Goal: Browse casually: Explore the website without a specific task or goal

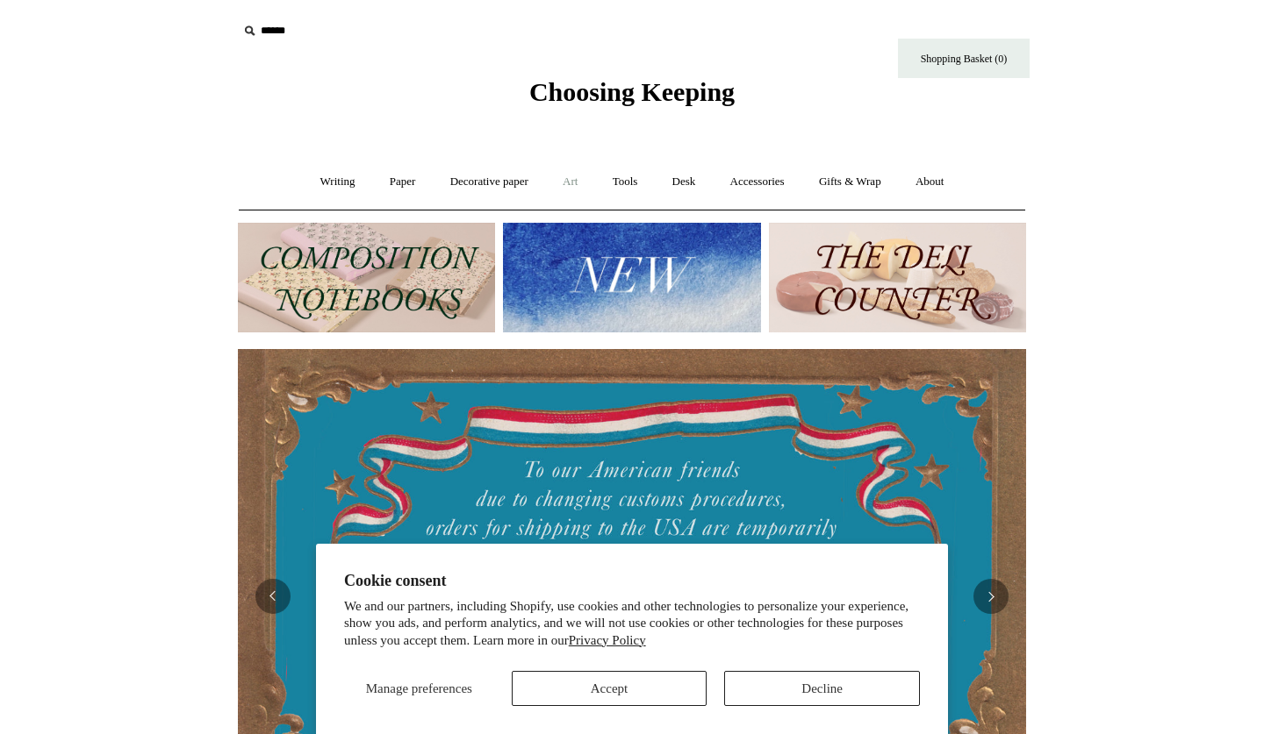
click at [575, 173] on link "Art +" at bounding box center [570, 182] width 47 height 47
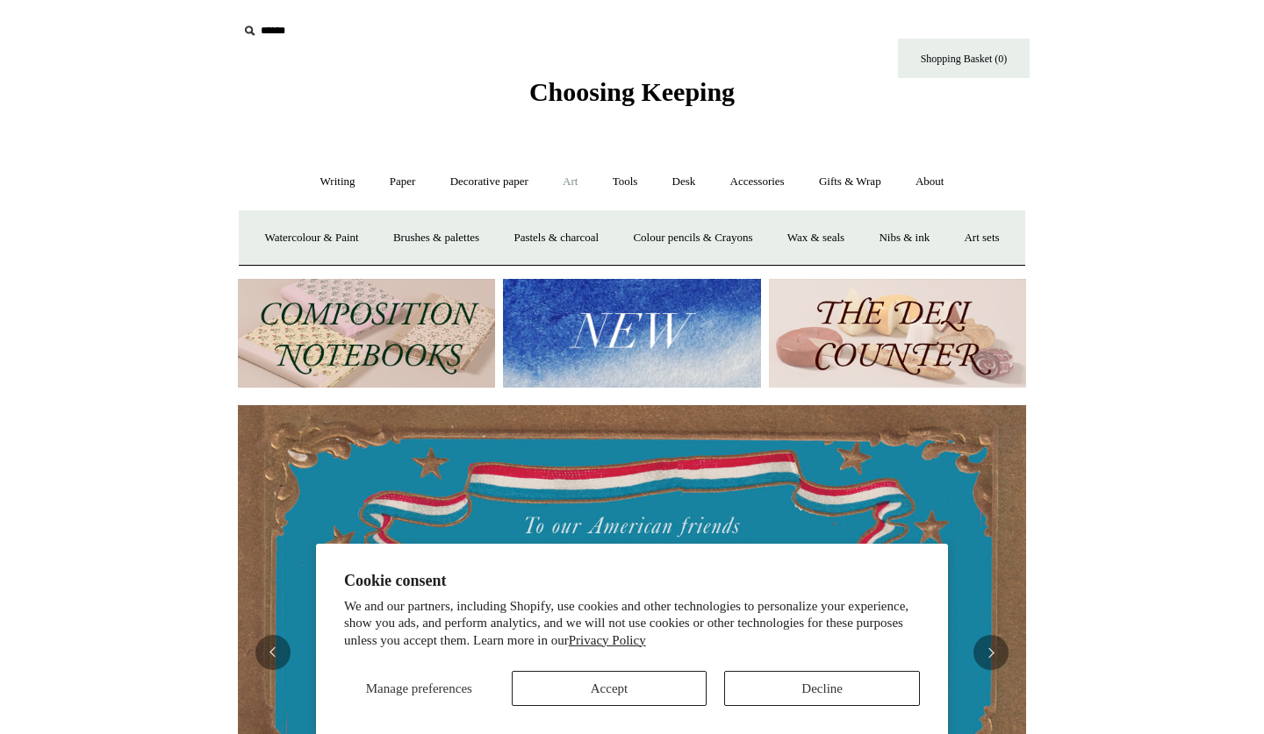
click at [815, 691] on button "Decline" at bounding box center [822, 688] width 196 height 35
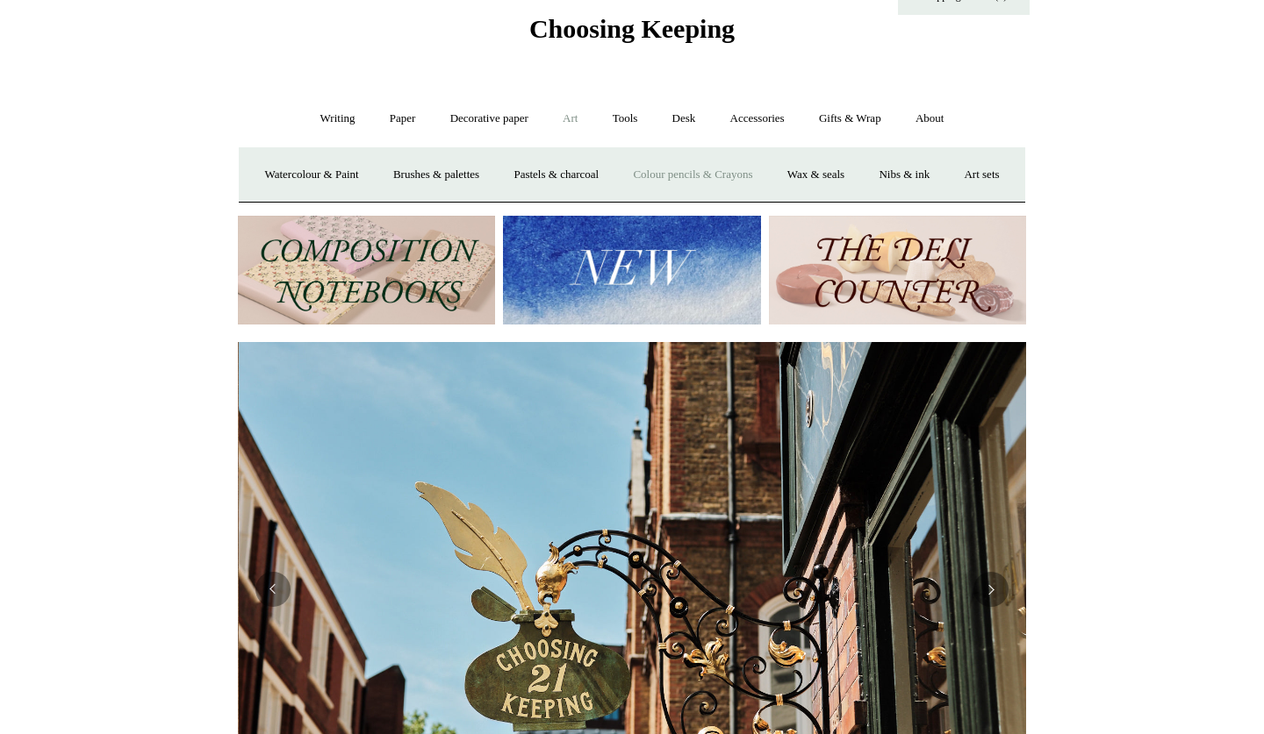
scroll to position [0, 788]
click at [771, 111] on link "Accessories +" at bounding box center [757, 119] width 86 height 47
click at [754, 113] on link "Accessories -" at bounding box center [757, 119] width 86 height 47
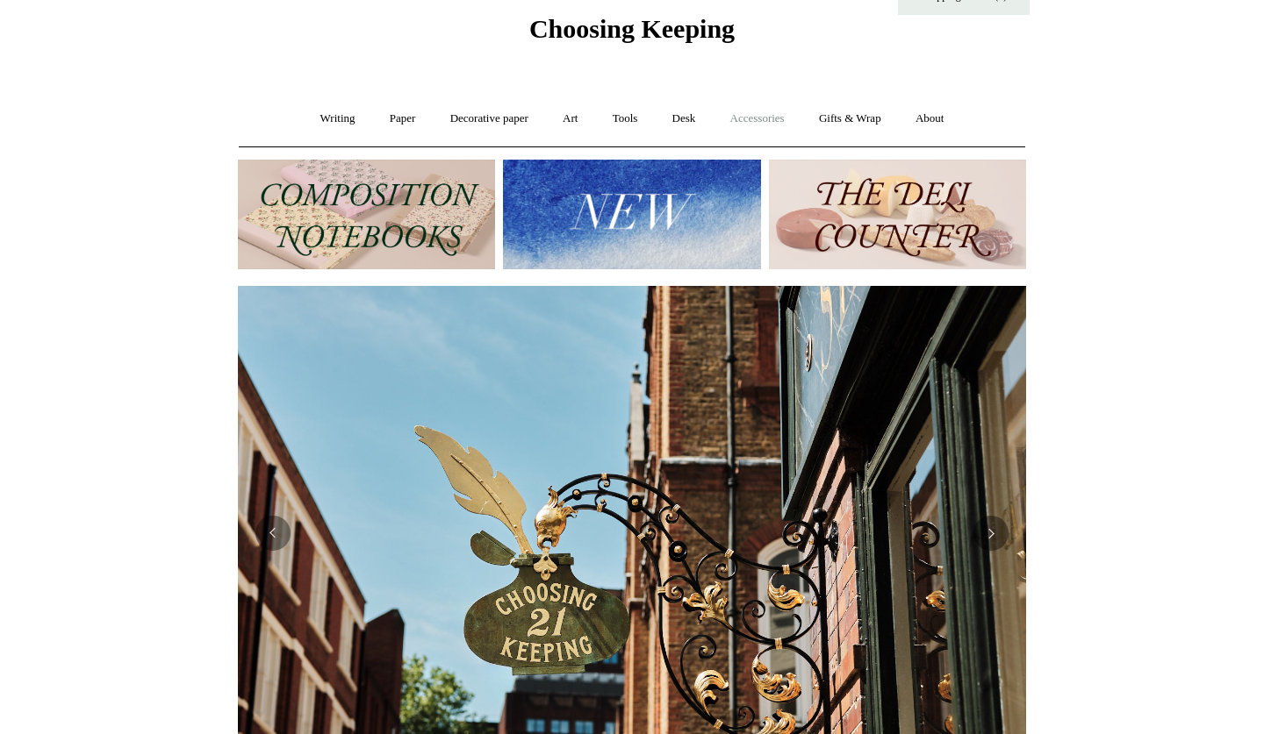
click at [754, 113] on link "Accessories +" at bounding box center [757, 119] width 86 height 47
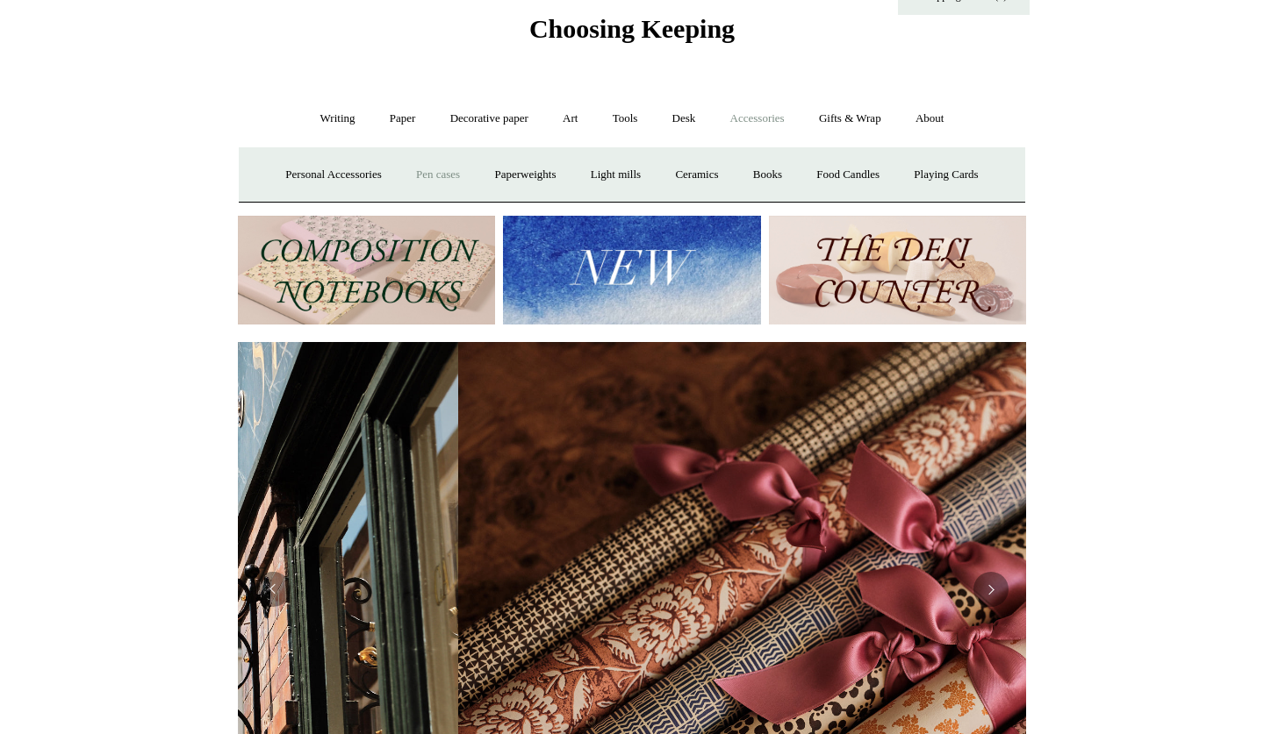
scroll to position [0, 1552]
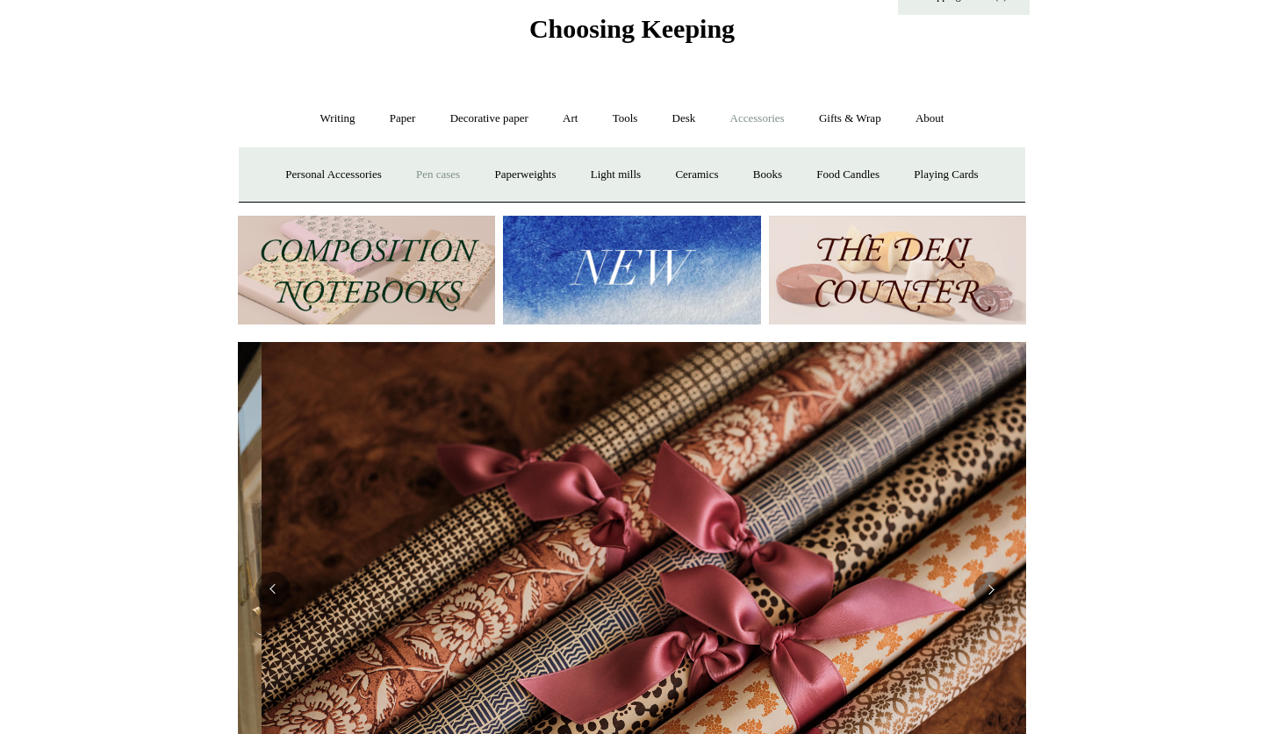
click at [420, 175] on link "Pen cases" at bounding box center [437, 175] width 75 height 47
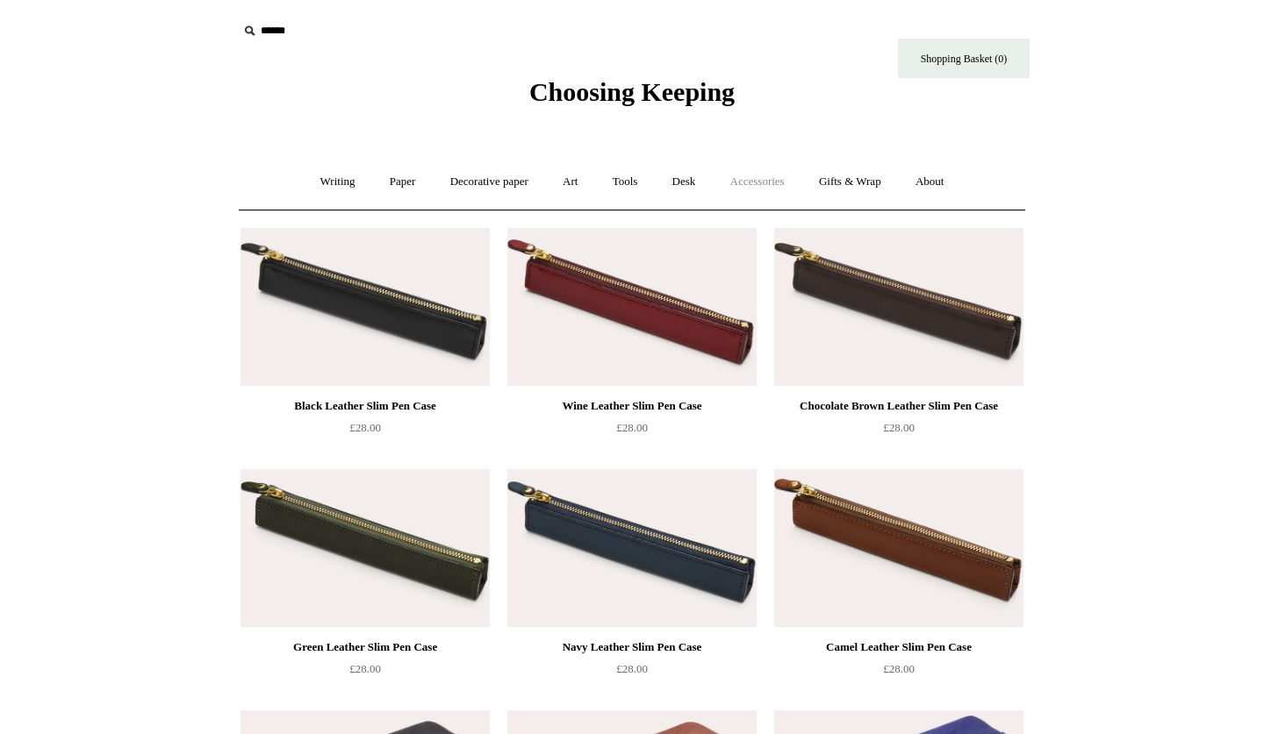
click at [751, 181] on link "Accessories +" at bounding box center [757, 182] width 86 height 47
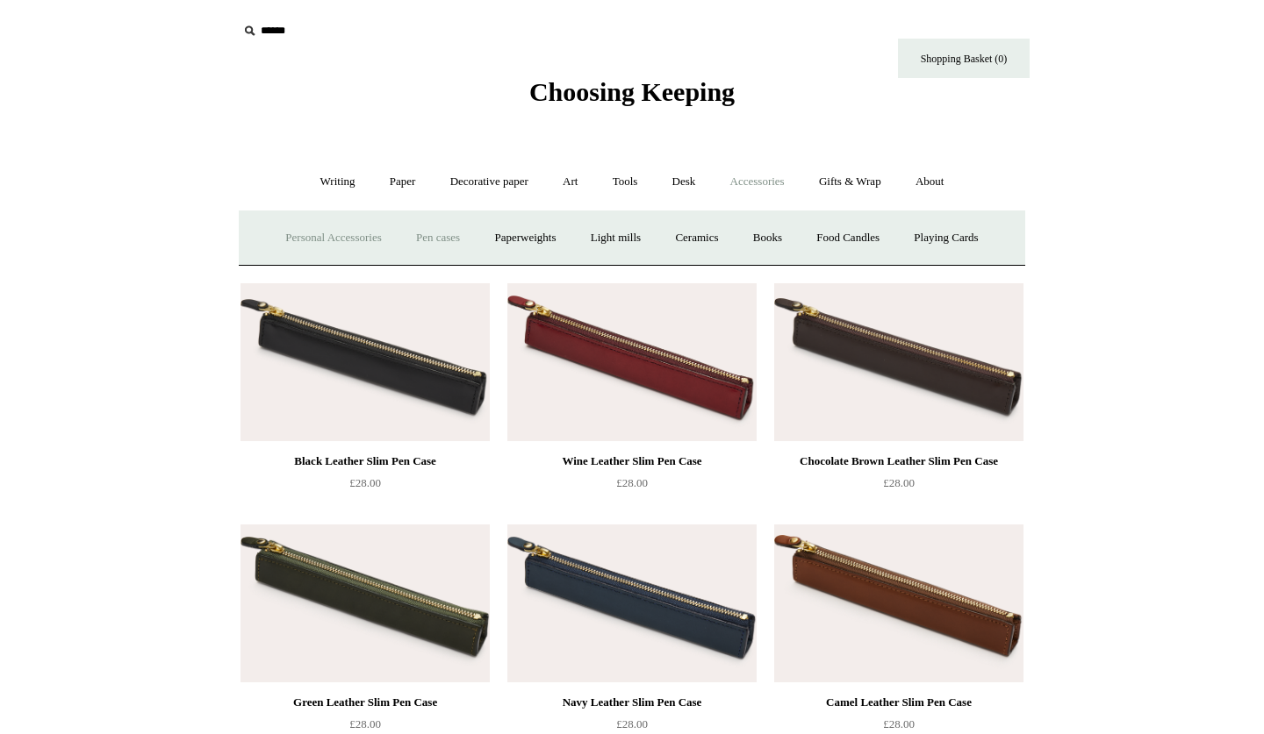
click at [326, 234] on link "Personal Accessories +" at bounding box center [332, 238] width 127 height 47
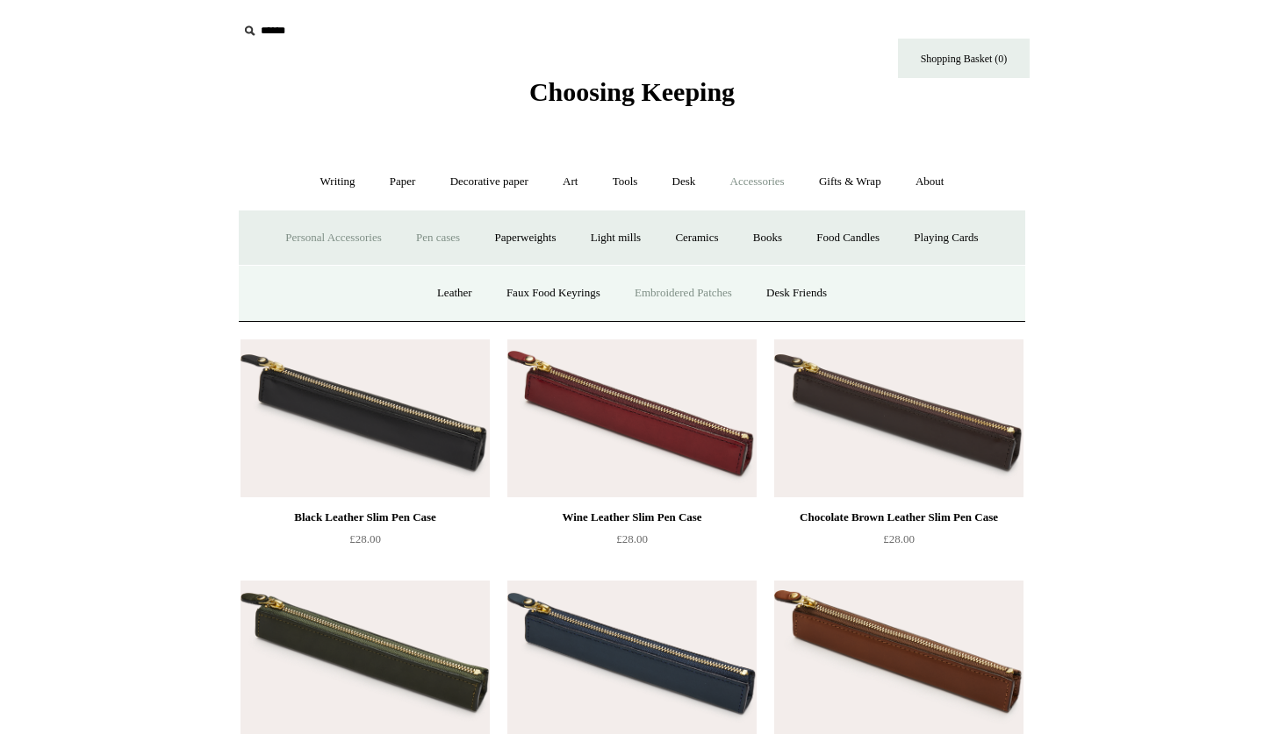
click at [738, 304] on link "Embroidered Patches" at bounding box center [683, 293] width 129 height 47
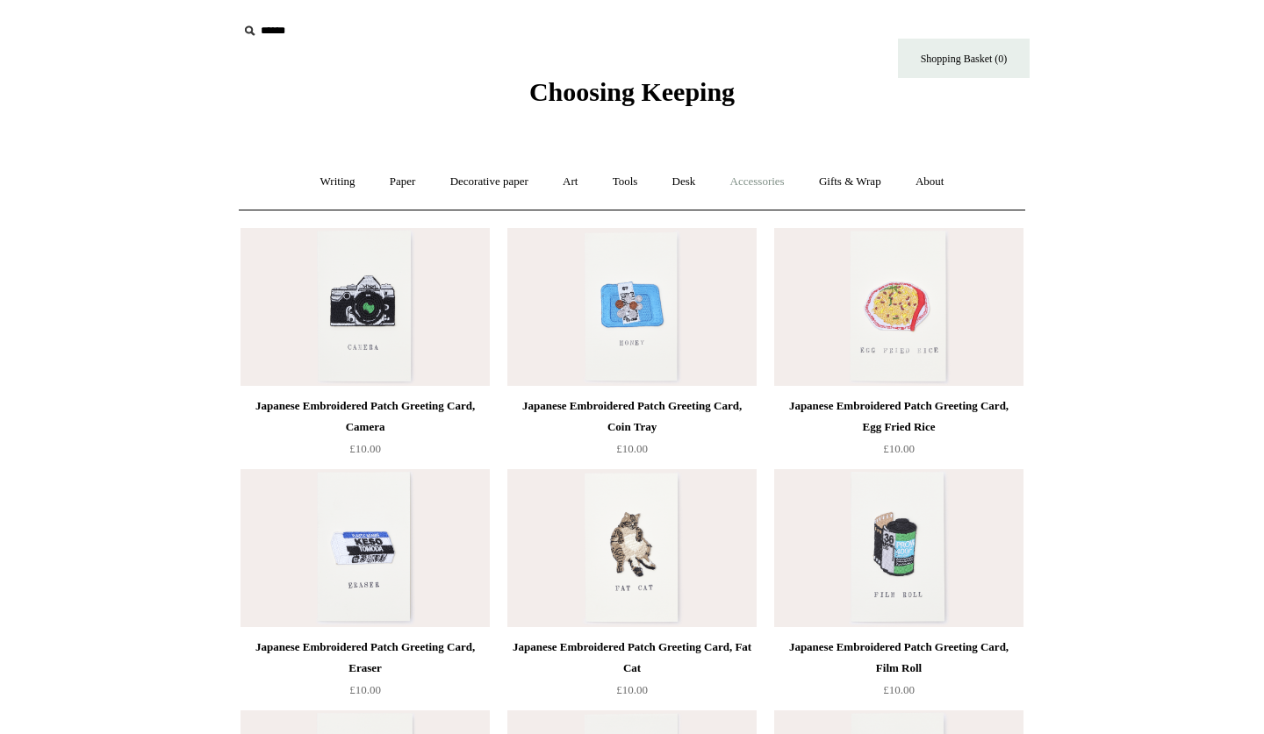
click at [762, 194] on link "Accessories +" at bounding box center [757, 182] width 86 height 47
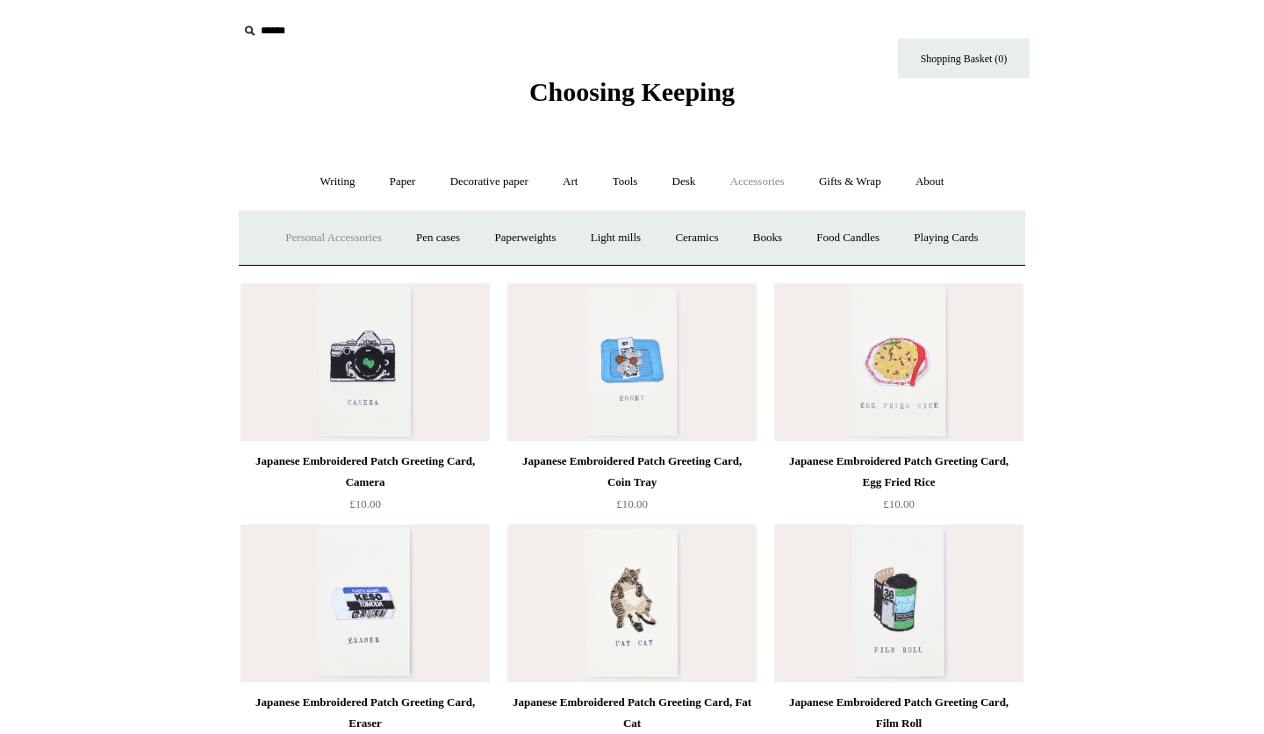
click at [336, 227] on link "Personal Accessories +" at bounding box center [332, 238] width 127 height 47
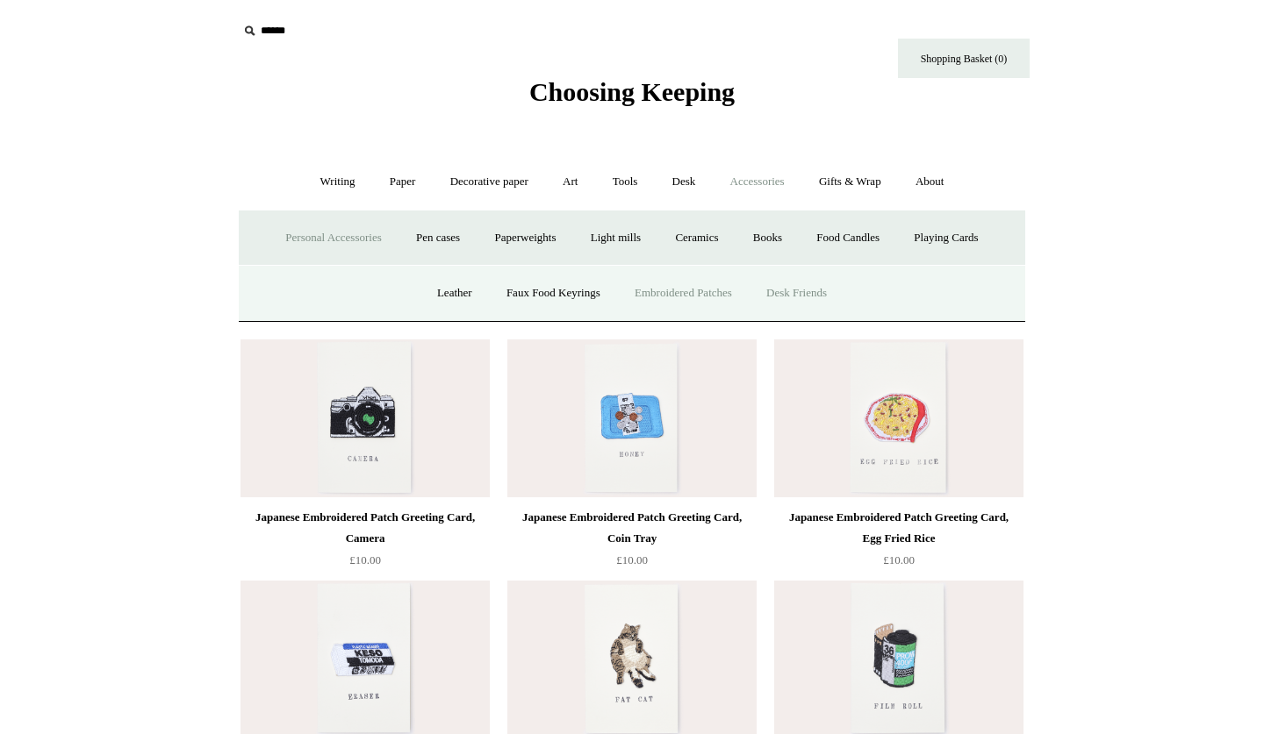
click at [820, 287] on link "Desk Friends" at bounding box center [796, 293] width 92 height 47
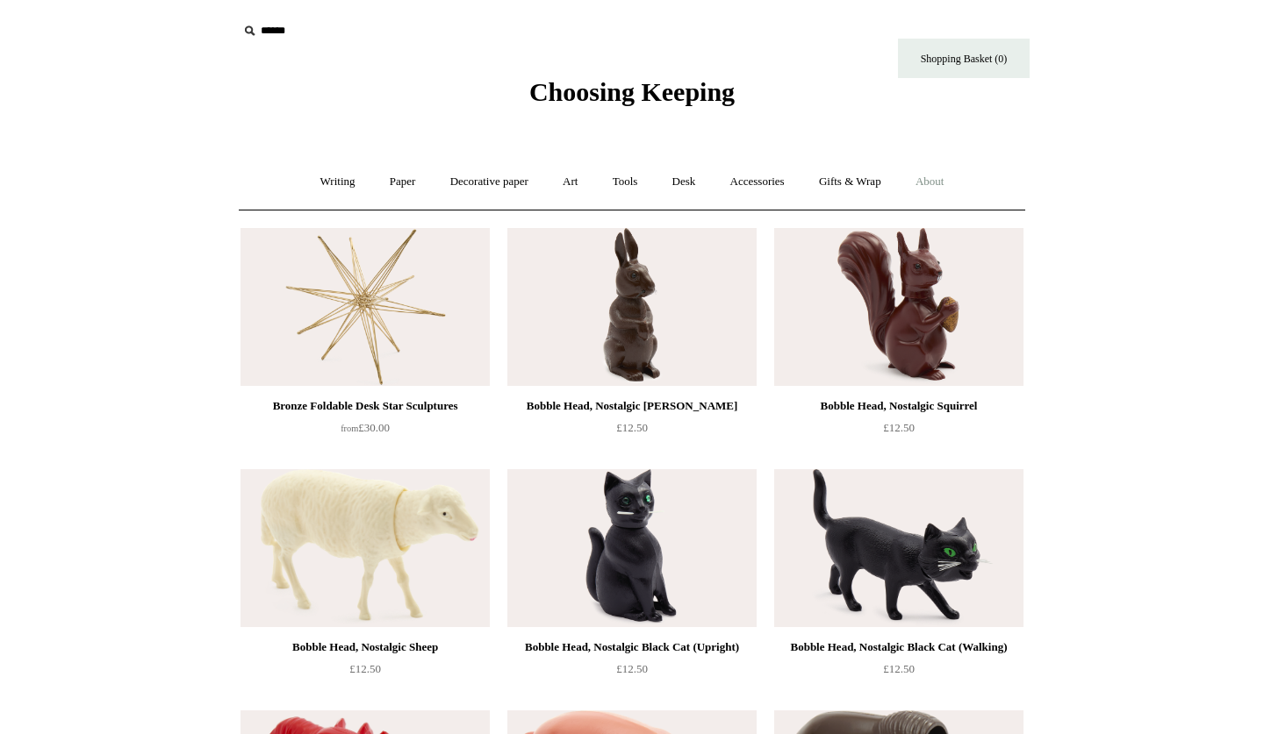
click at [941, 175] on link "About +" at bounding box center [929, 182] width 61 height 47
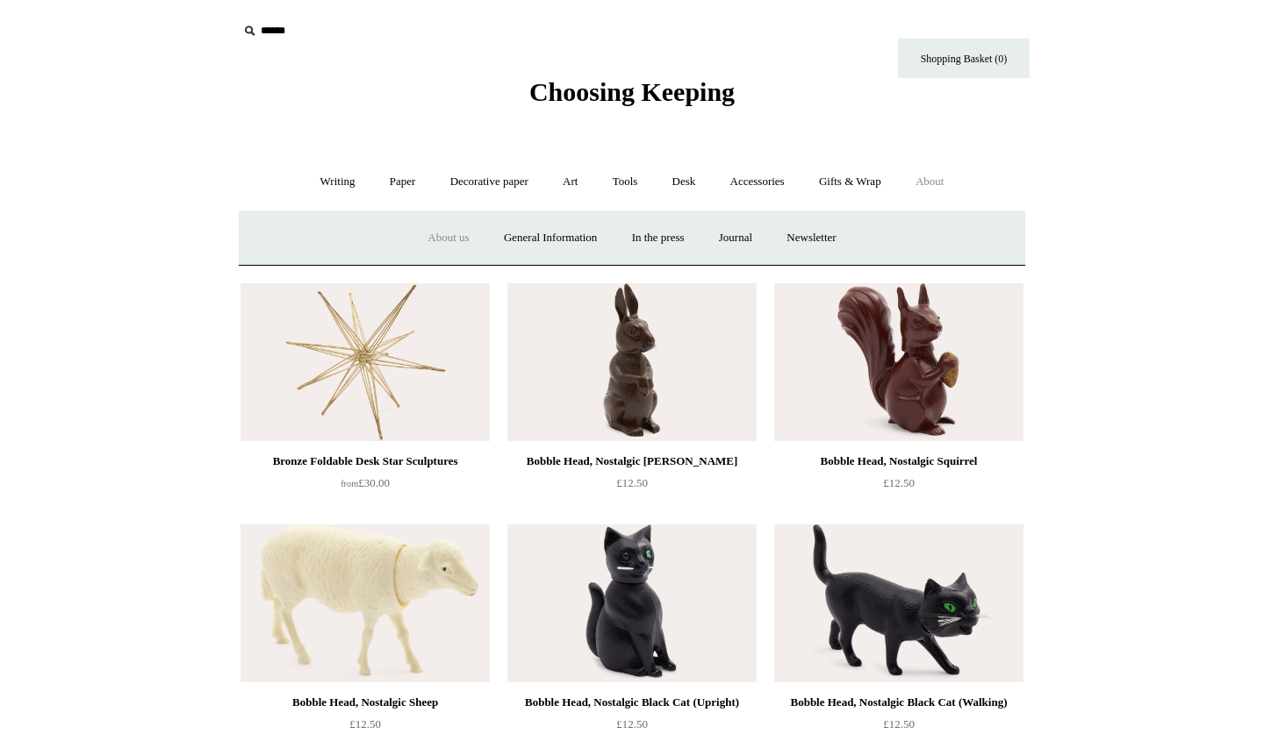
click at [432, 240] on link "About us" at bounding box center [448, 238] width 73 height 47
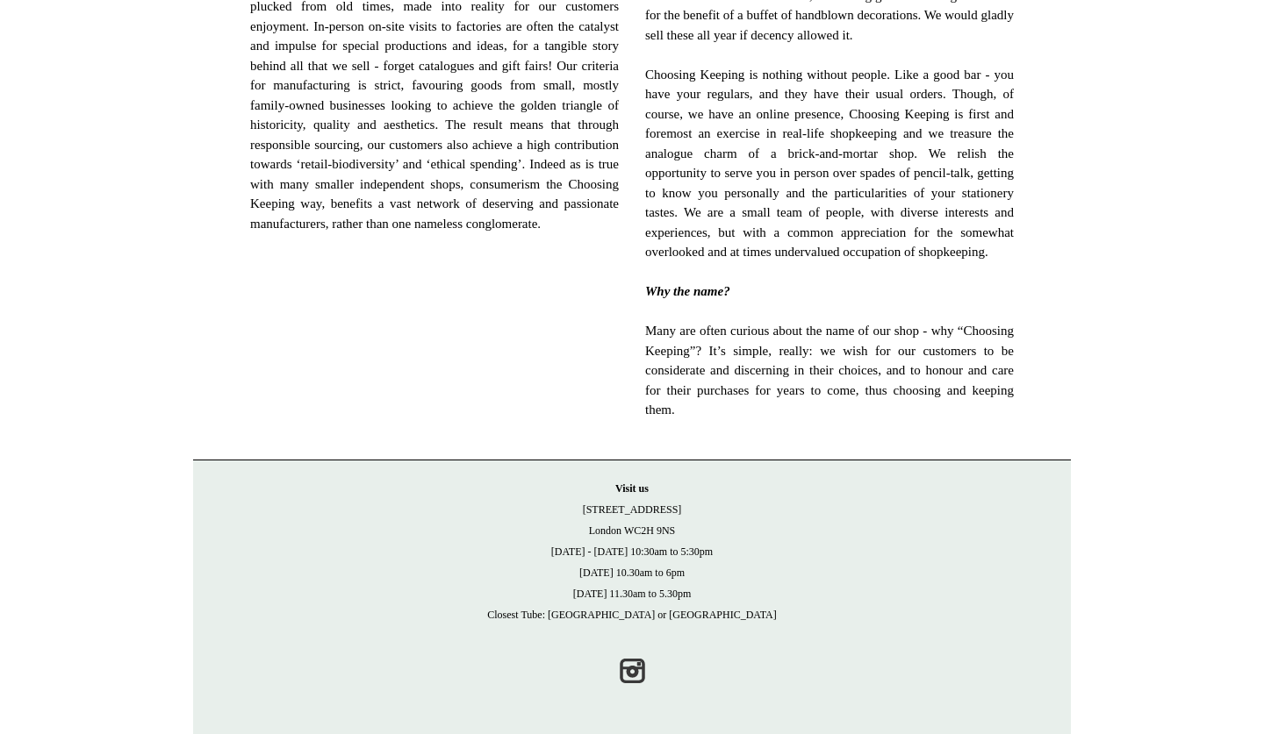
scroll to position [1088, 0]
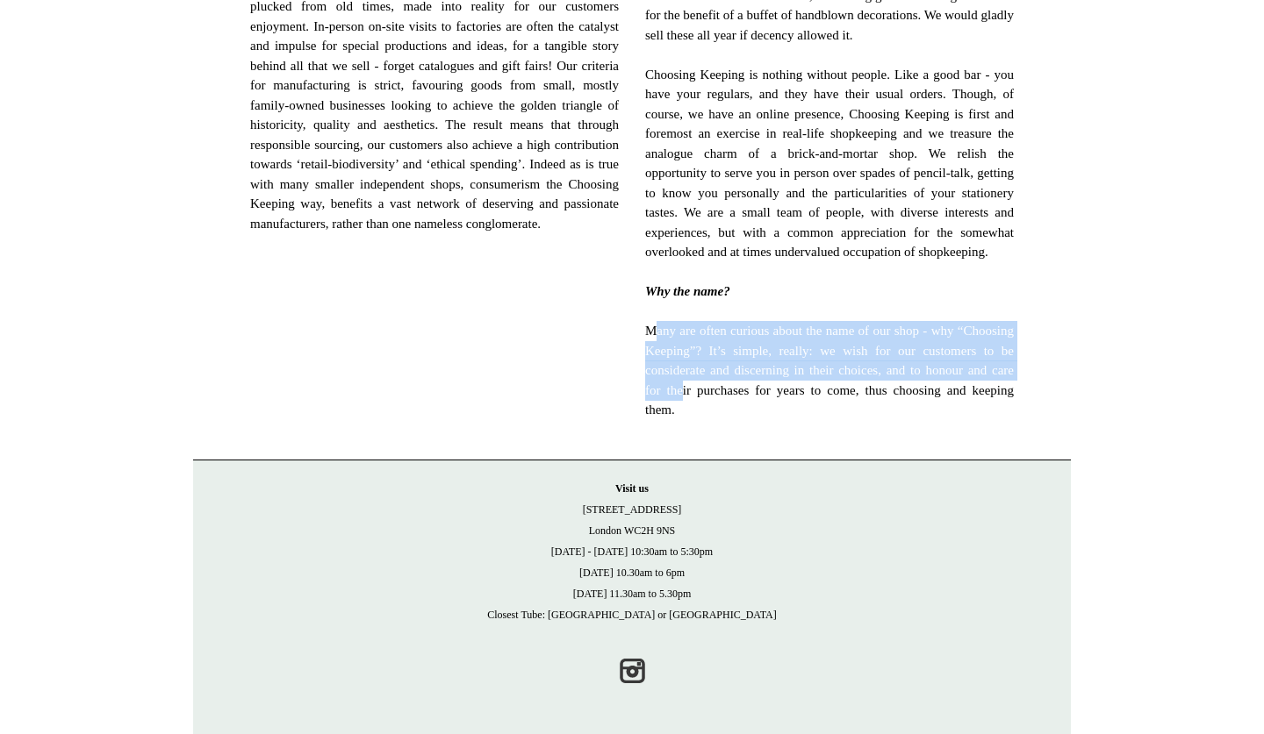
drag, startPoint x: 656, startPoint y: 338, endPoint x: 833, endPoint y: 391, distance: 185.2
click at [832, 391] on span "[DATE] saw a big change for the business, leaving the East-end after 5 happy ye…" at bounding box center [829, 45] width 369 height 750
click at [833, 391] on span "[DATE] saw a big change for the business, leaving the East-end after 5 happy ye…" at bounding box center [829, 45] width 369 height 750
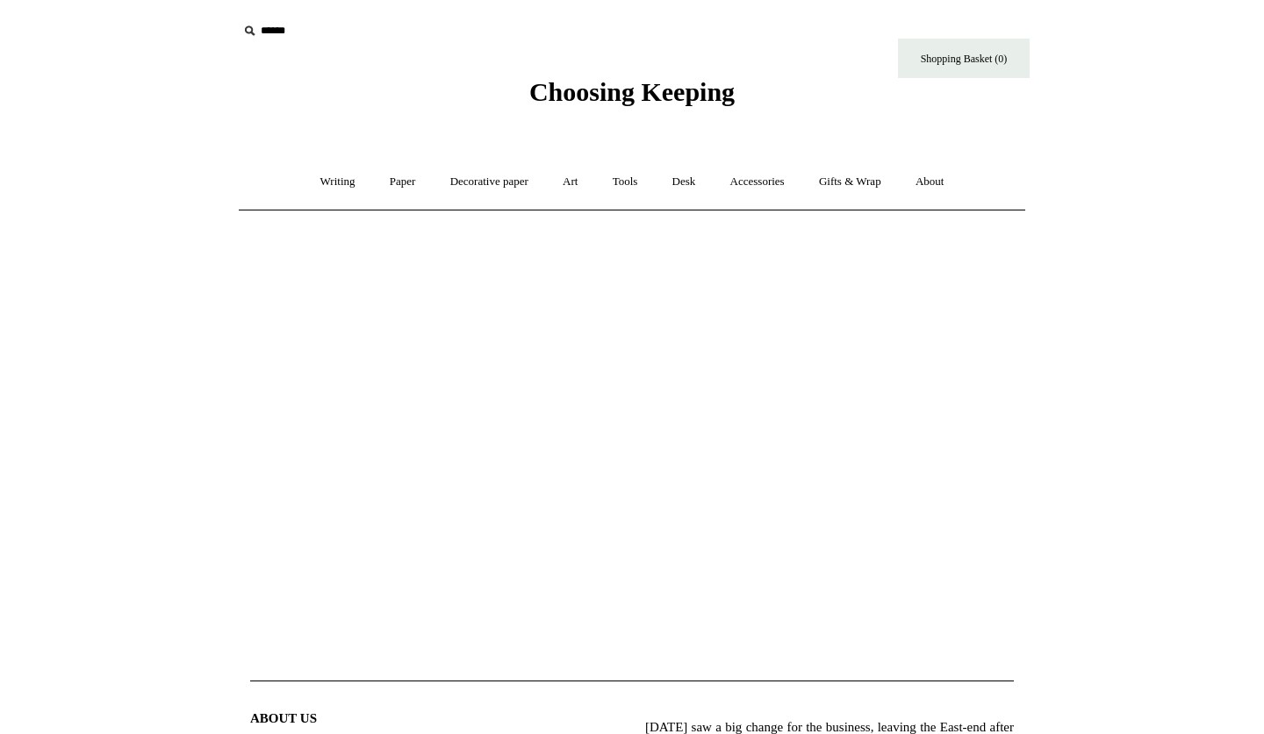
scroll to position [0, 0]
click at [401, 182] on link "Paper +" at bounding box center [403, 182] width 58 height 47
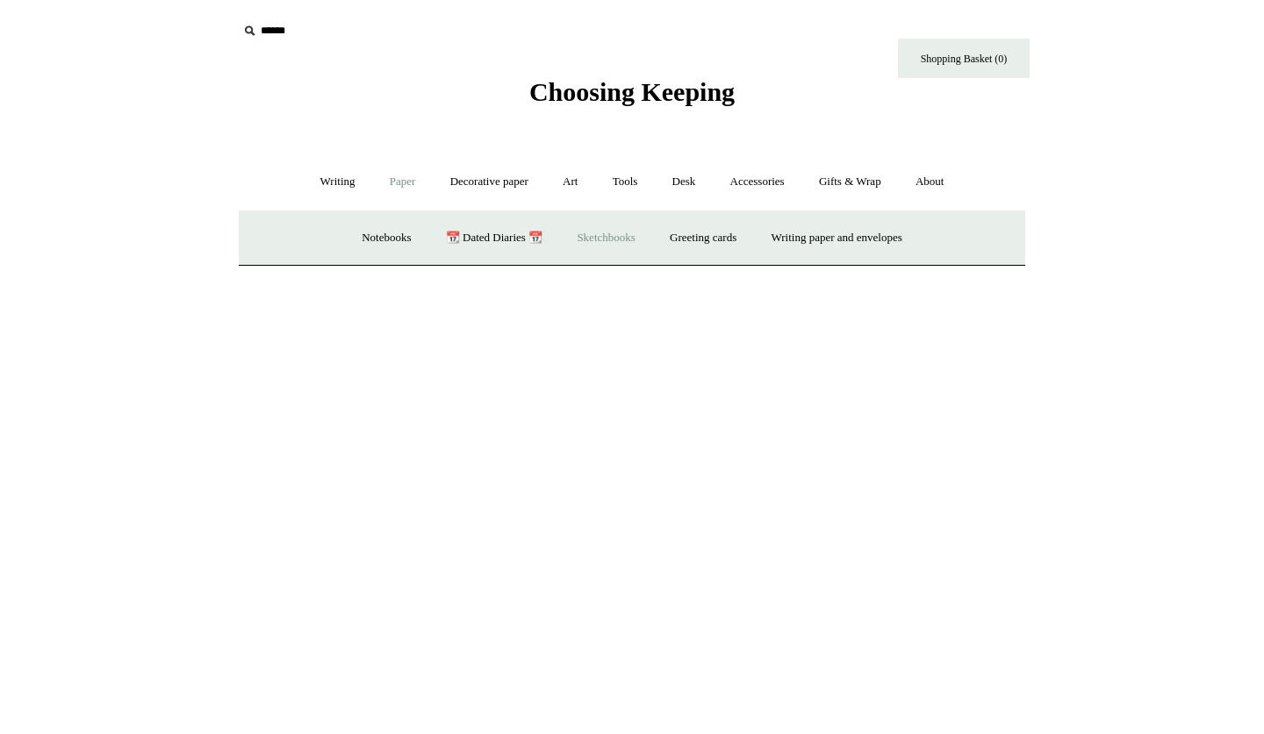
click at [620, 242] on link "Sketchbooks +" at bounding box center [606, 238] width 90 height 47
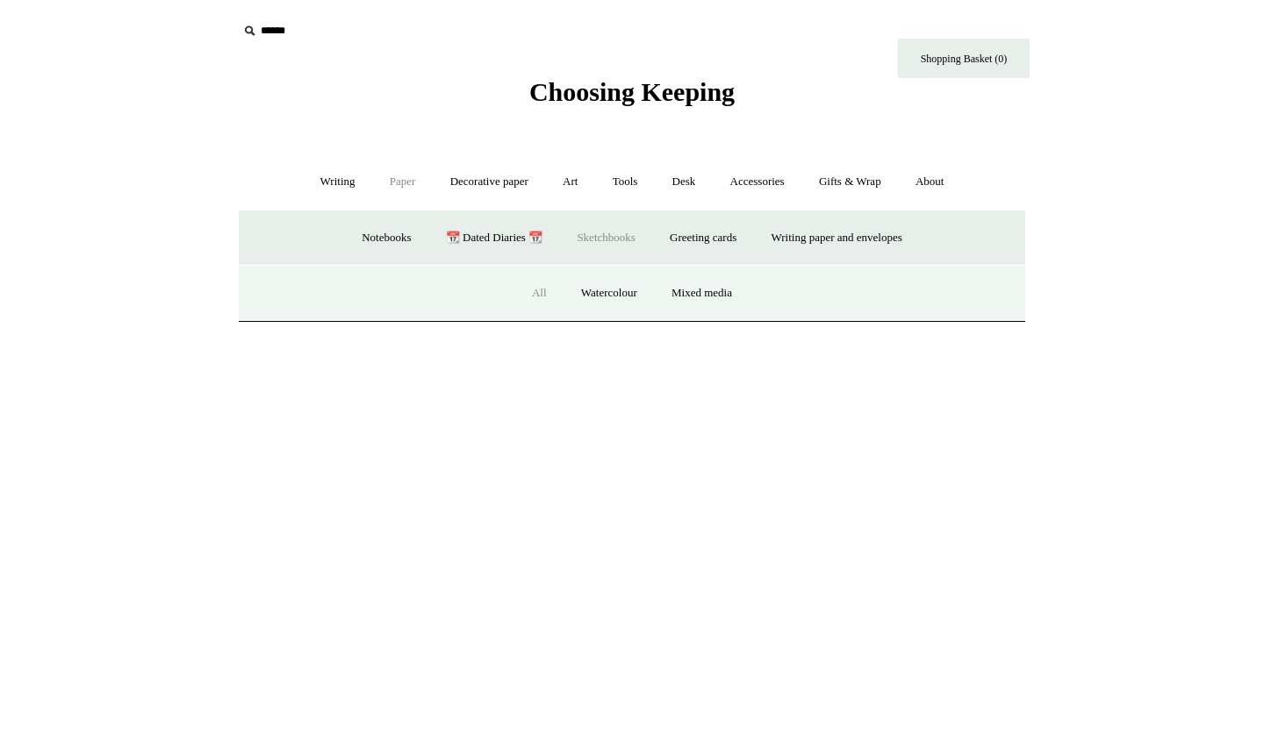
click at [542, 290] on link "All" at bounding box center [539, 293] width 47 height 47
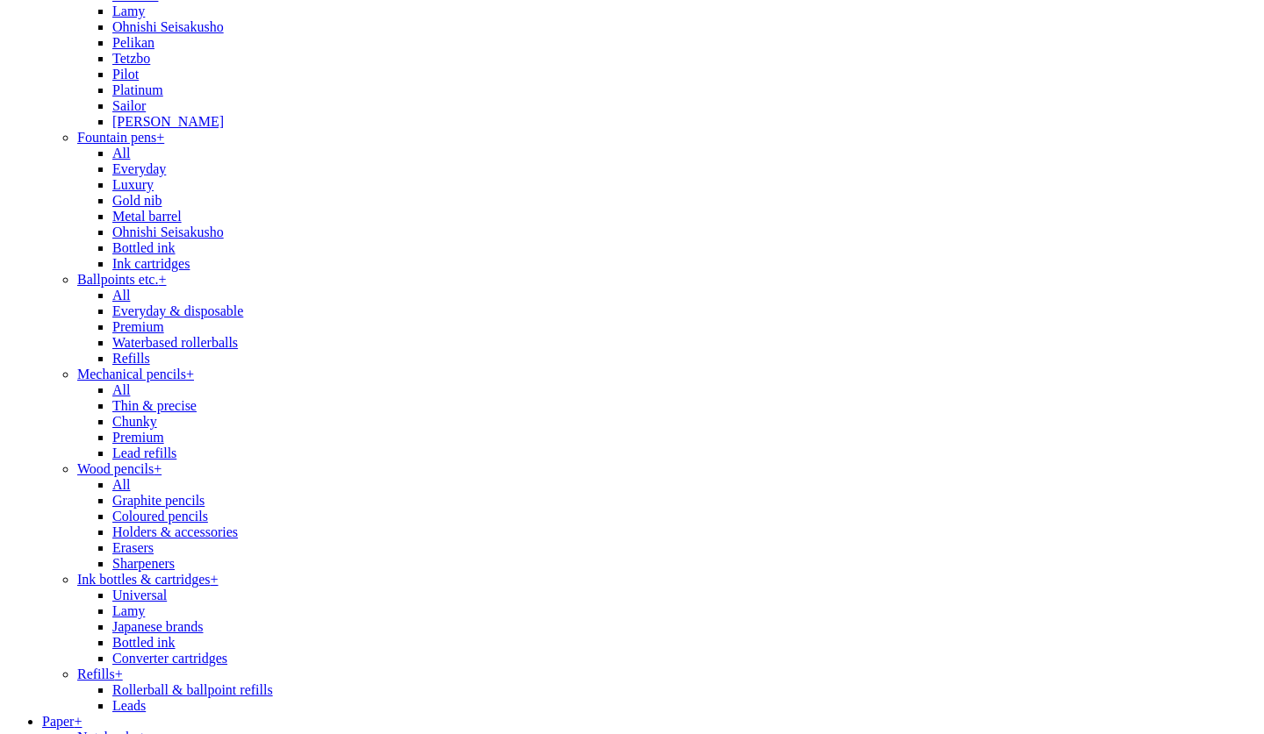
scroll to position [248, 0]
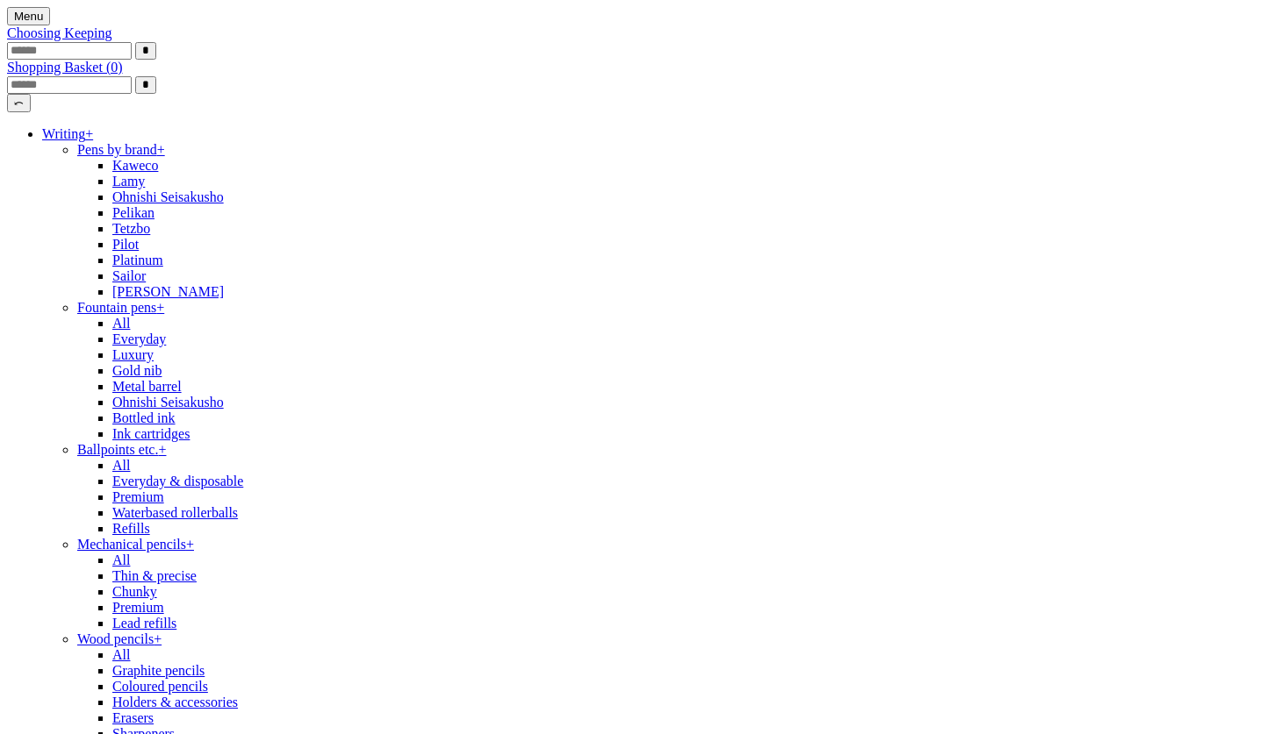
scroll to position [0, 0]
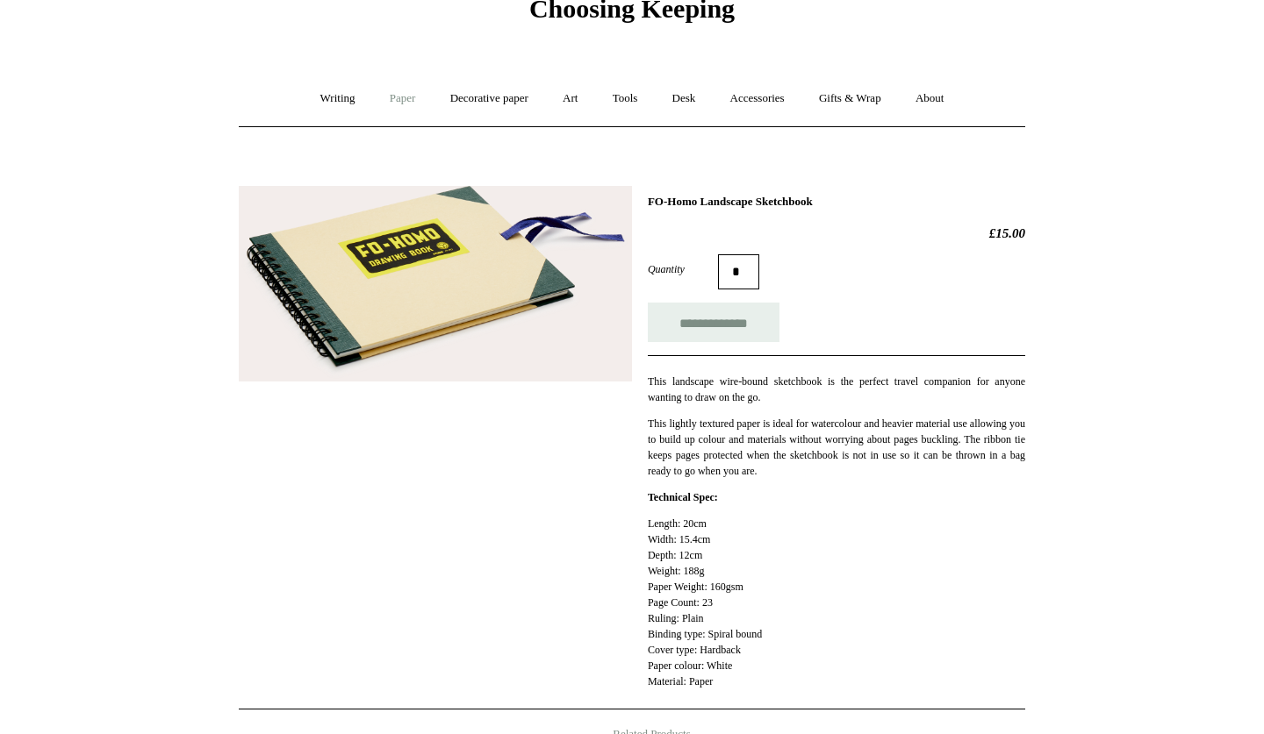
scroll to position [83, 0]
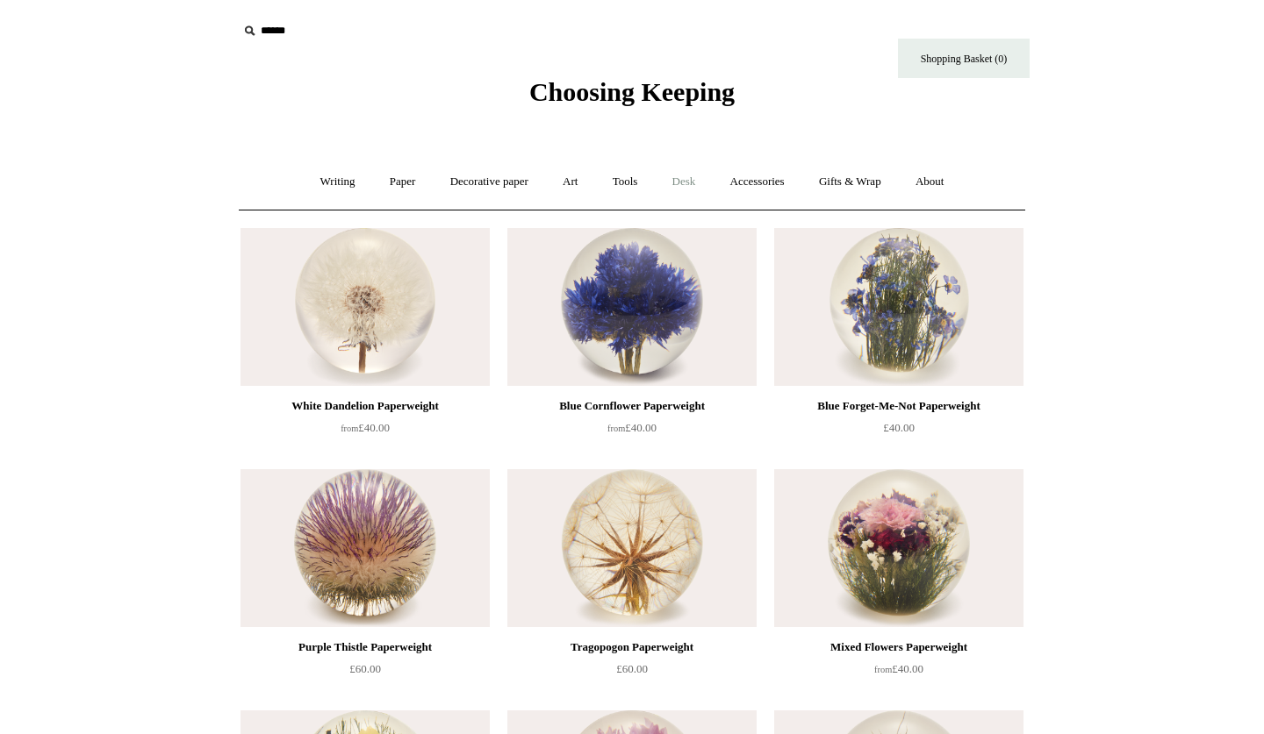
click at [699, 186] on link "Desk +" at bounding box center [683, 182] width 55 height 47
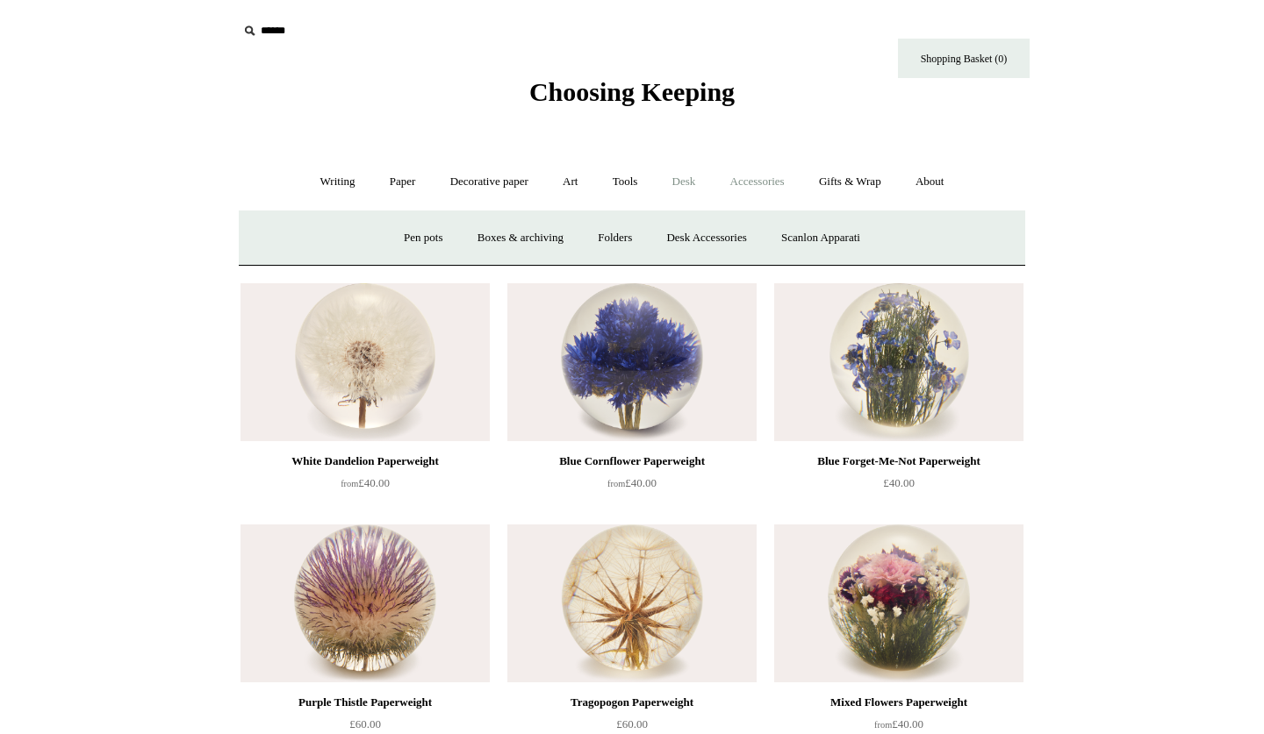
click at [791, 180] on link "Accessories +" at bounding box center [757, 182] width 86 height 47
click at [538, 233] on link "Paperweights +" at bounding box center [524, 238] width 93 height 47
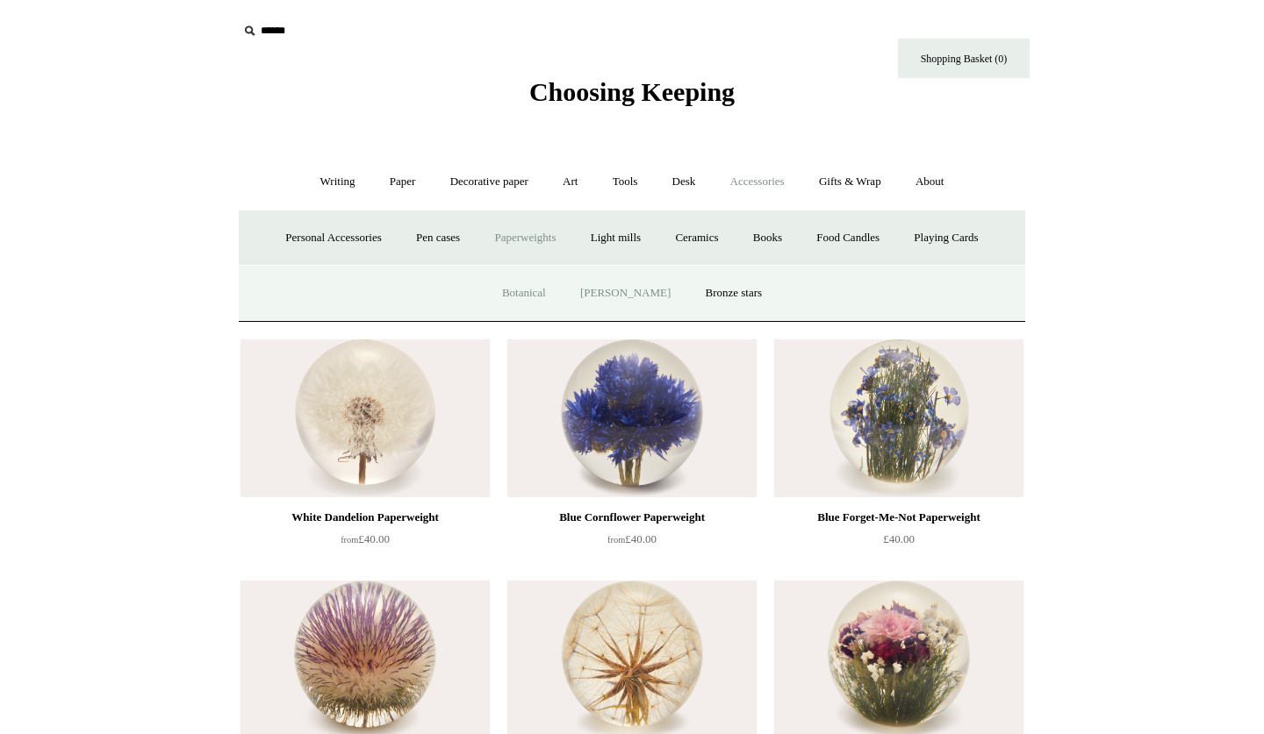
click at [624, 295] on link "[PERSON_NAME]" at bounding box center [625, 293] width 122 height 47
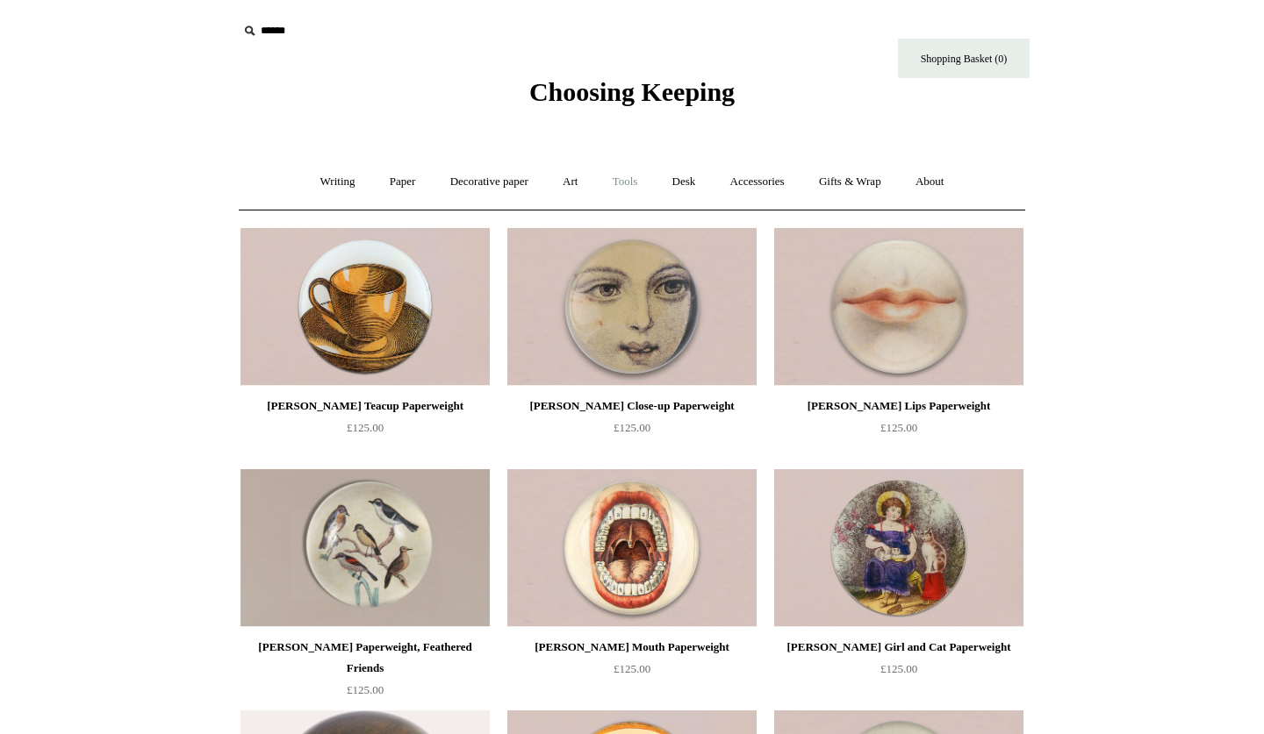
click at [634, 186] on link "Tools +" at bounding box center [625, 182] width 57 height 47
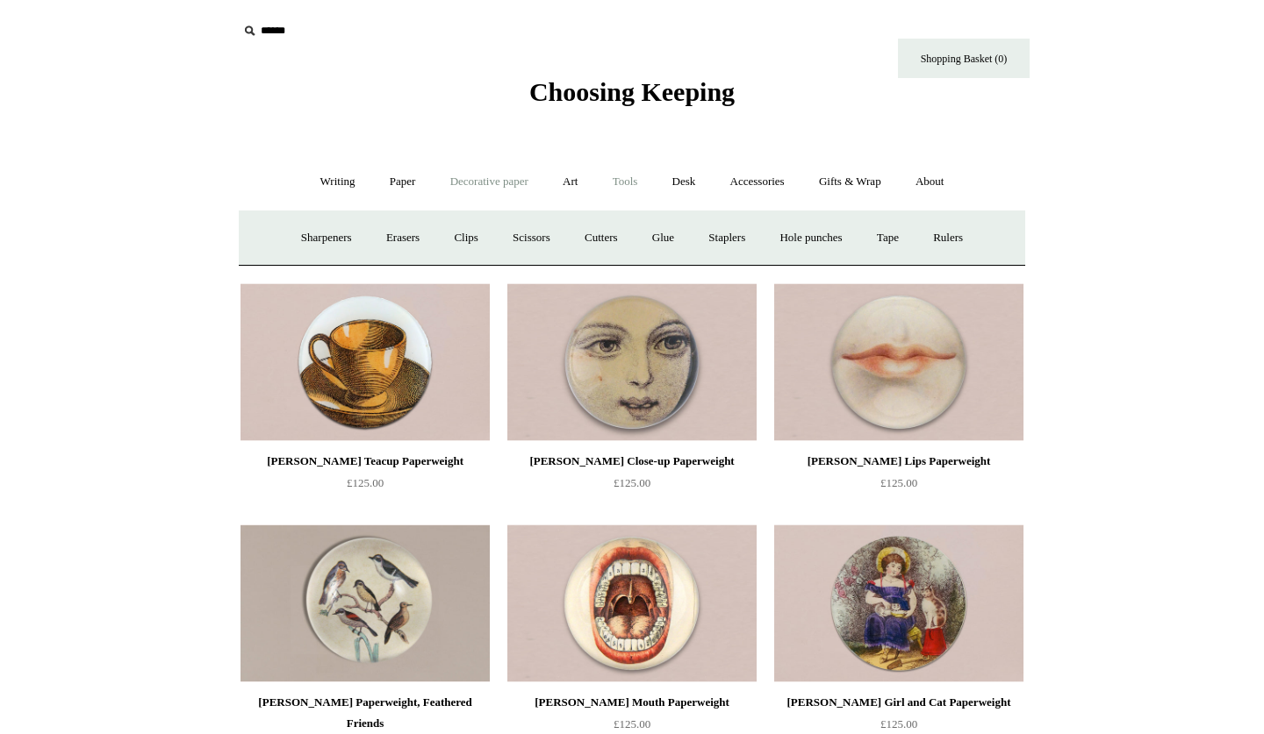
click at [493, 197] on link "Decorative paper +" at bounding box center [489, 182] width 110 height 47
click at [877, 177] on link "Gifts & Wrap +" at bounding box center [850, 182] width 94 height 47
click at [843, 240] on link "Stickers" at bounding box center [815, 238] width 68 height 47
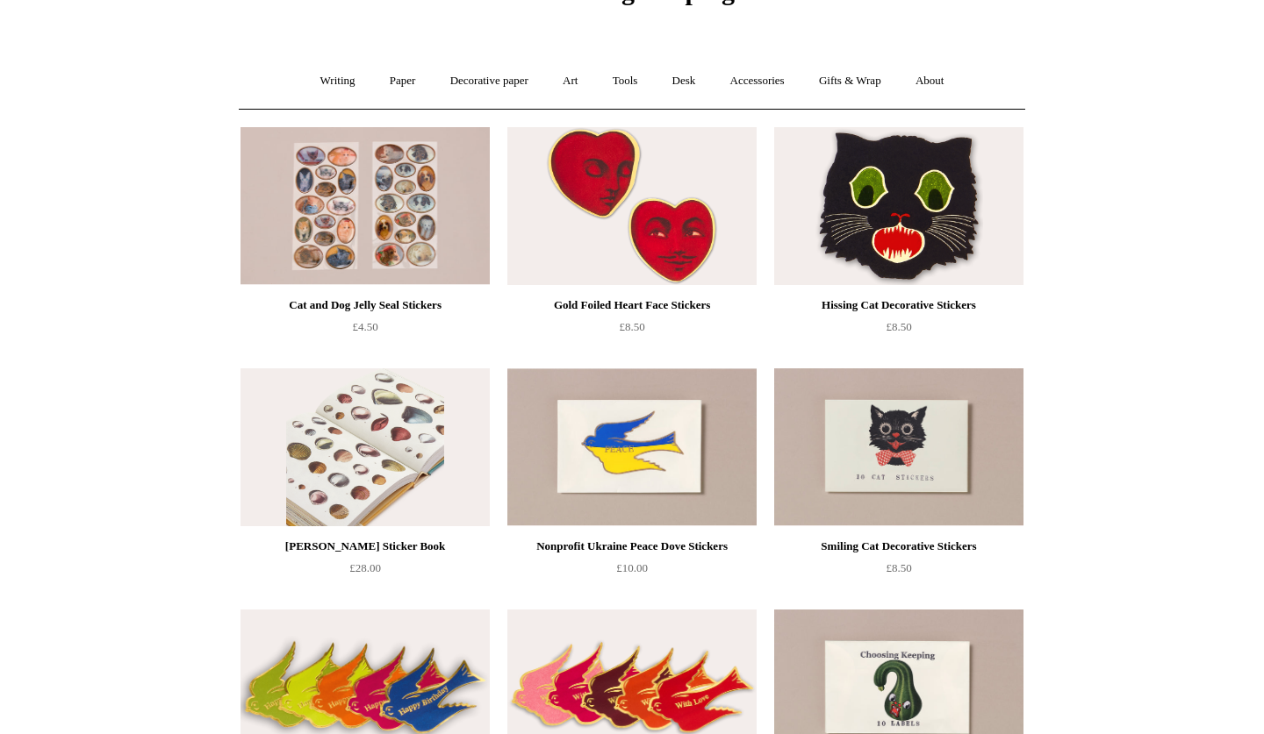
scroll to position [76, 0]
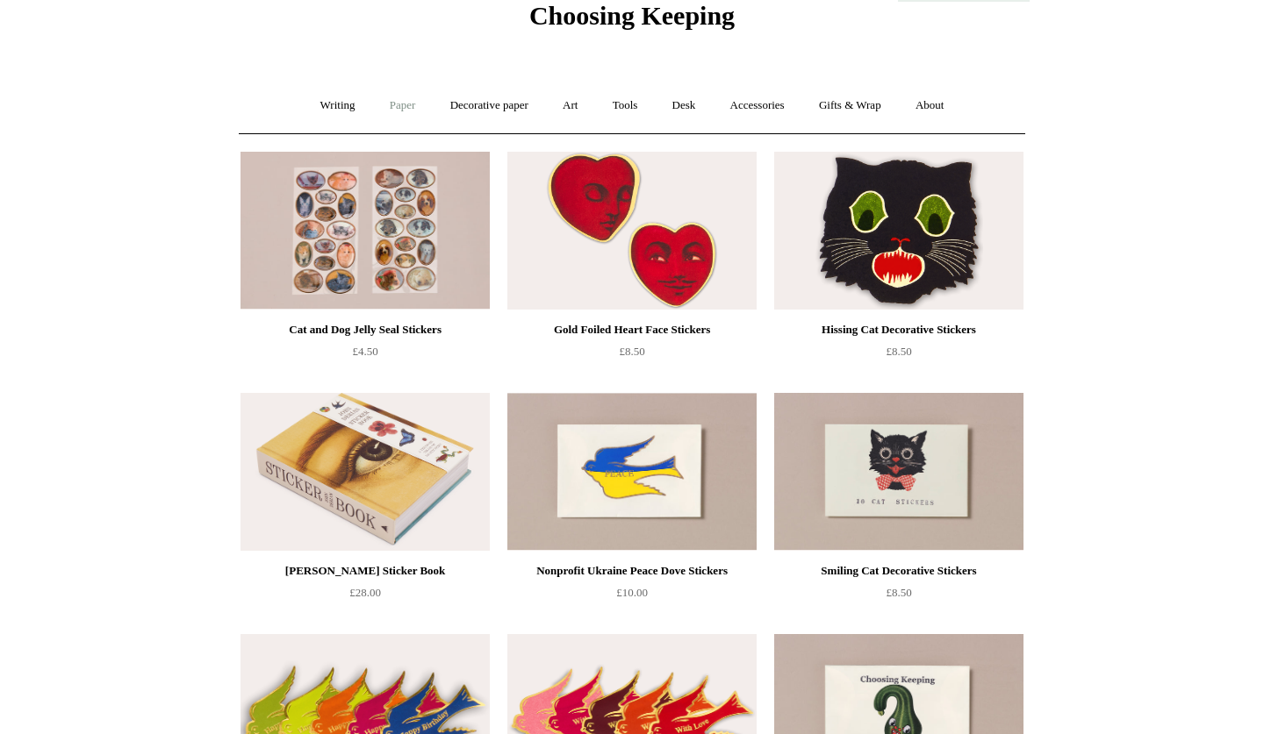
click at [400, 108] on link "Paper +" at bounding box center [403, 105] width 58 height 47
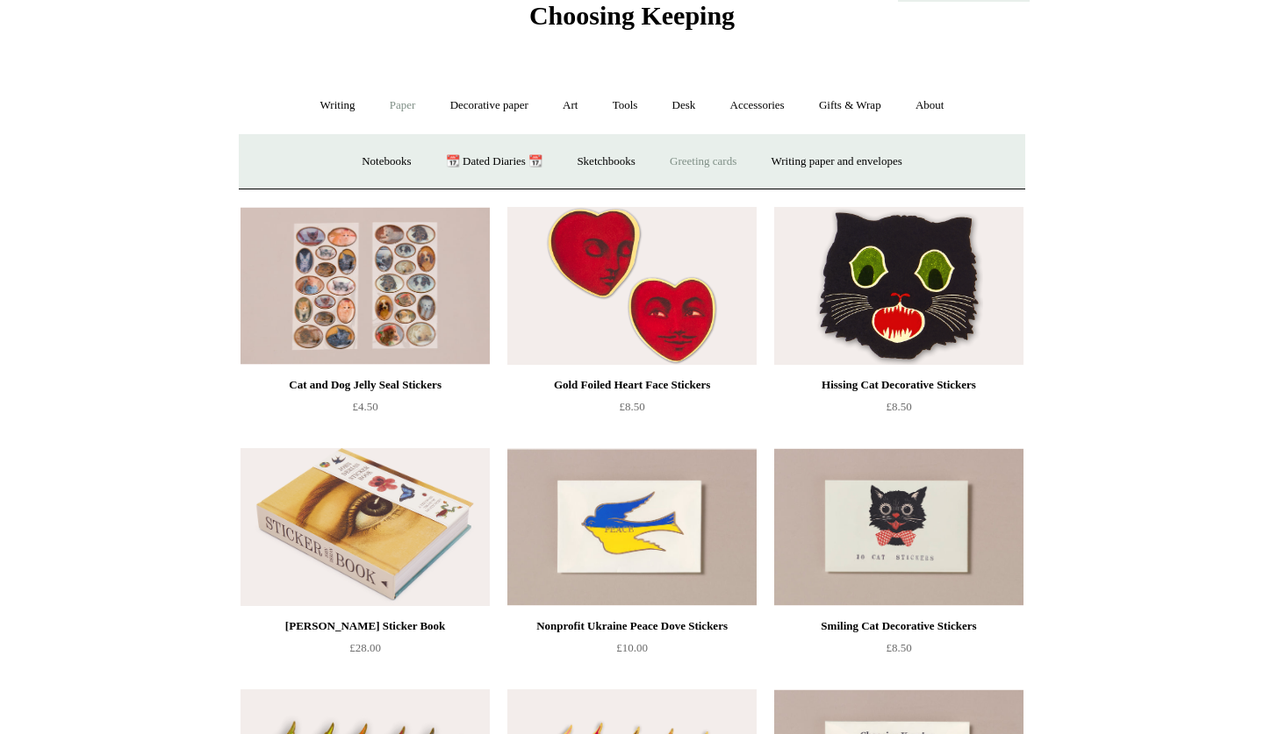
click at [712, 168] on link "Greeting cards +" at bounding box center [703, 162] width 98 height 47
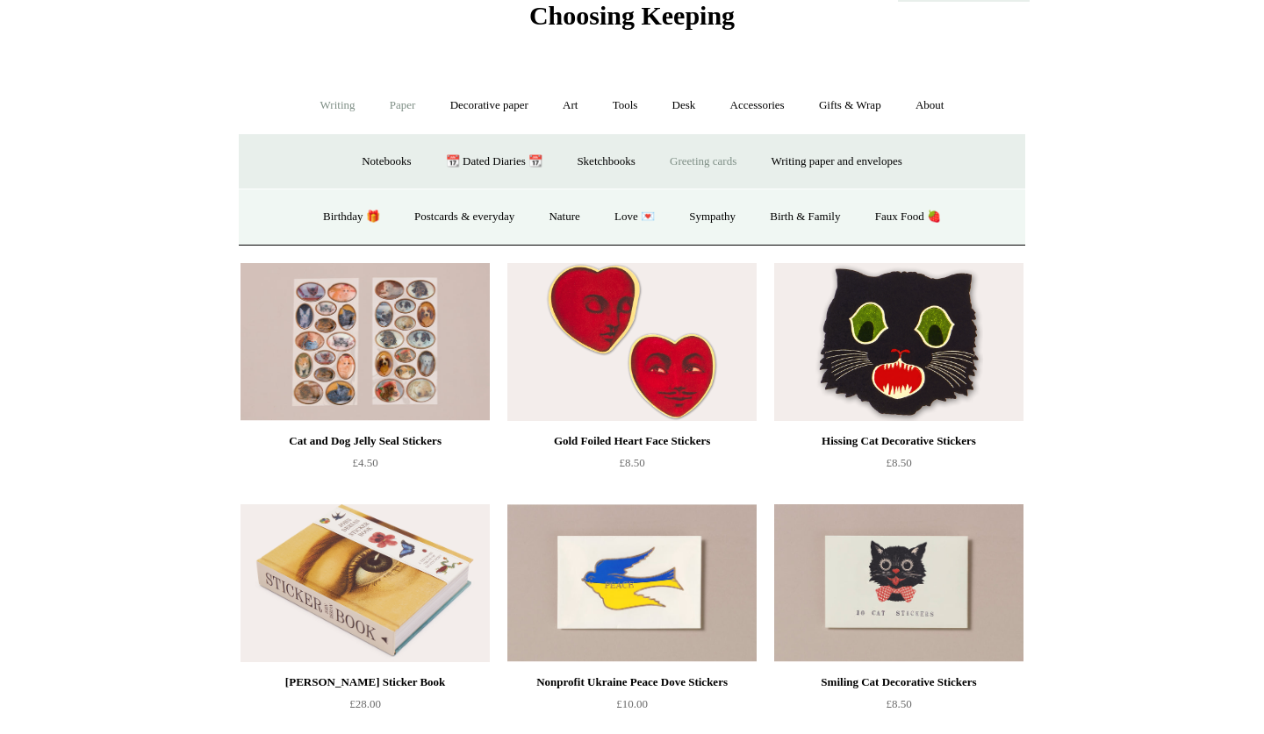
click at [325, 102] on link "Writing +" at bounding box center [337, 105] width 67 height 47
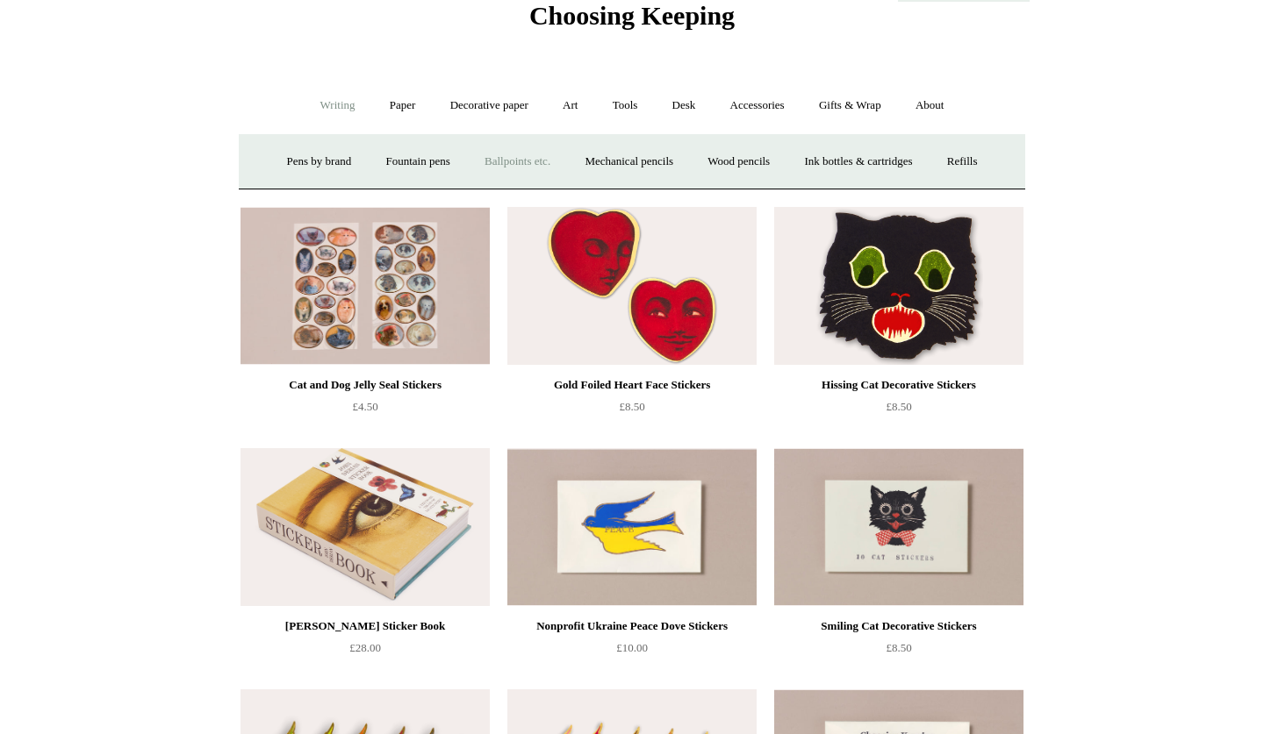
click at [493, 166] on link "Ballpoints etc. +" at bounding box center [517, 162] width 97 height 47
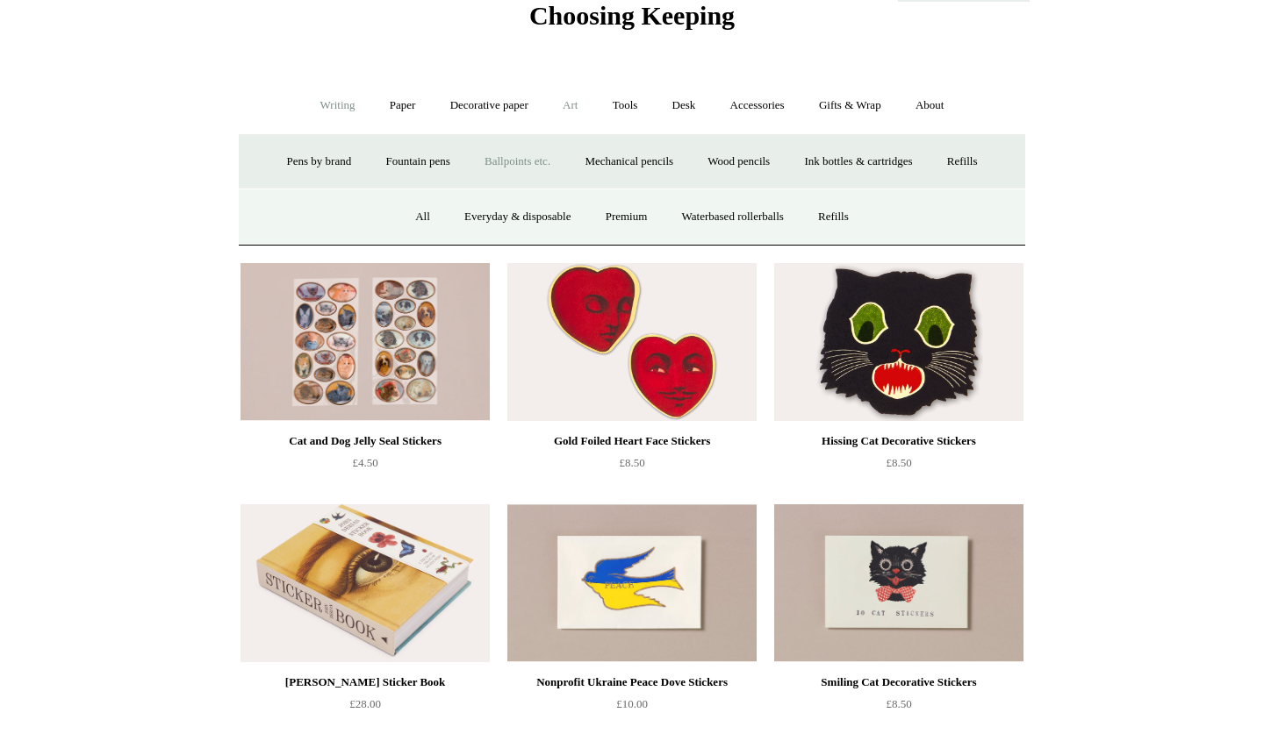
click at [569, 103] on link "Art +" at bounding box center [570, 105] width 47 height 47
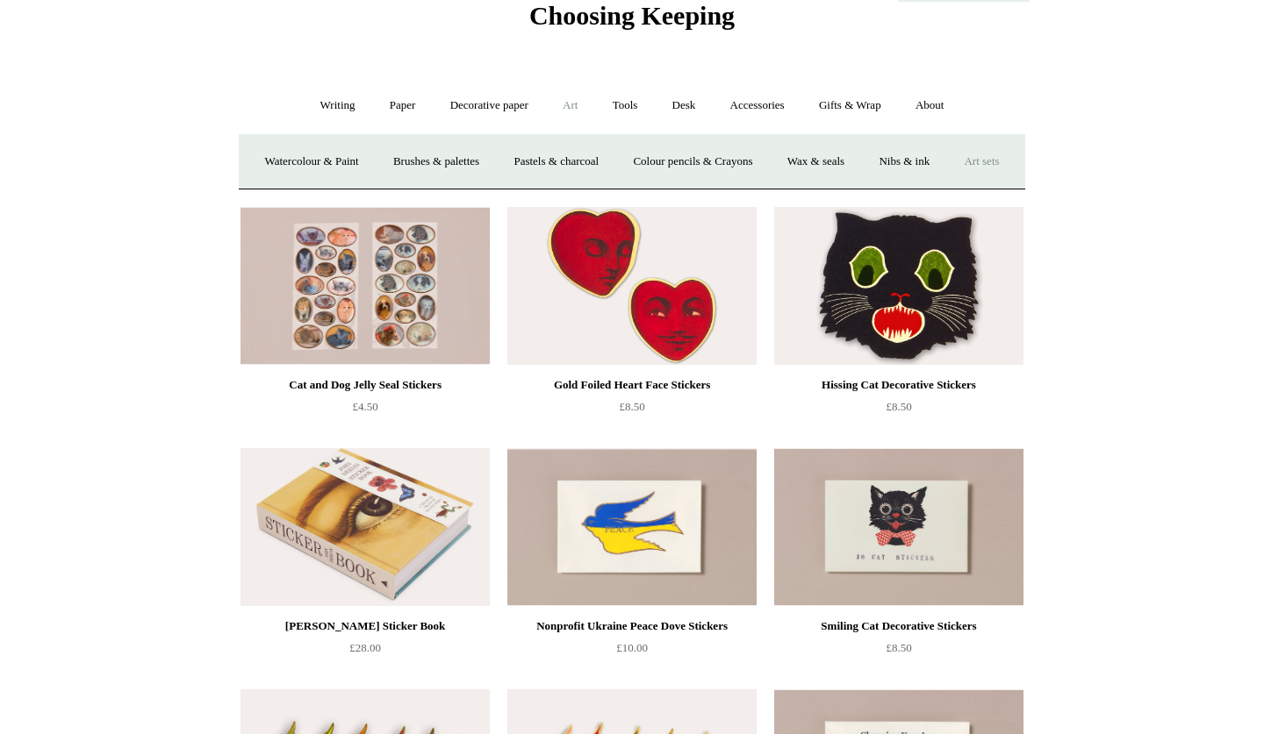
click at [948, 185] on link "Art sets" at bounding box center [981, 162] width 67 height 47
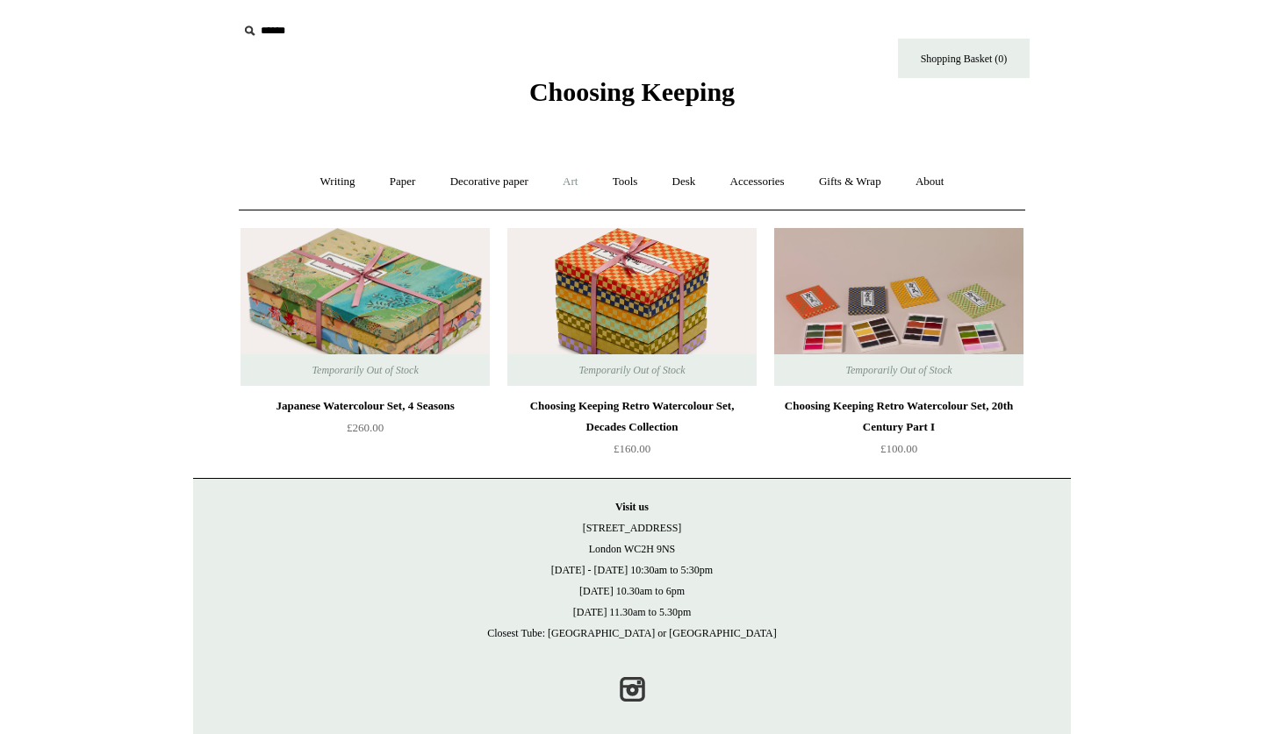
click at [574, 186] on link "Art +" at bounding box center [570, 182] width 47 height 47
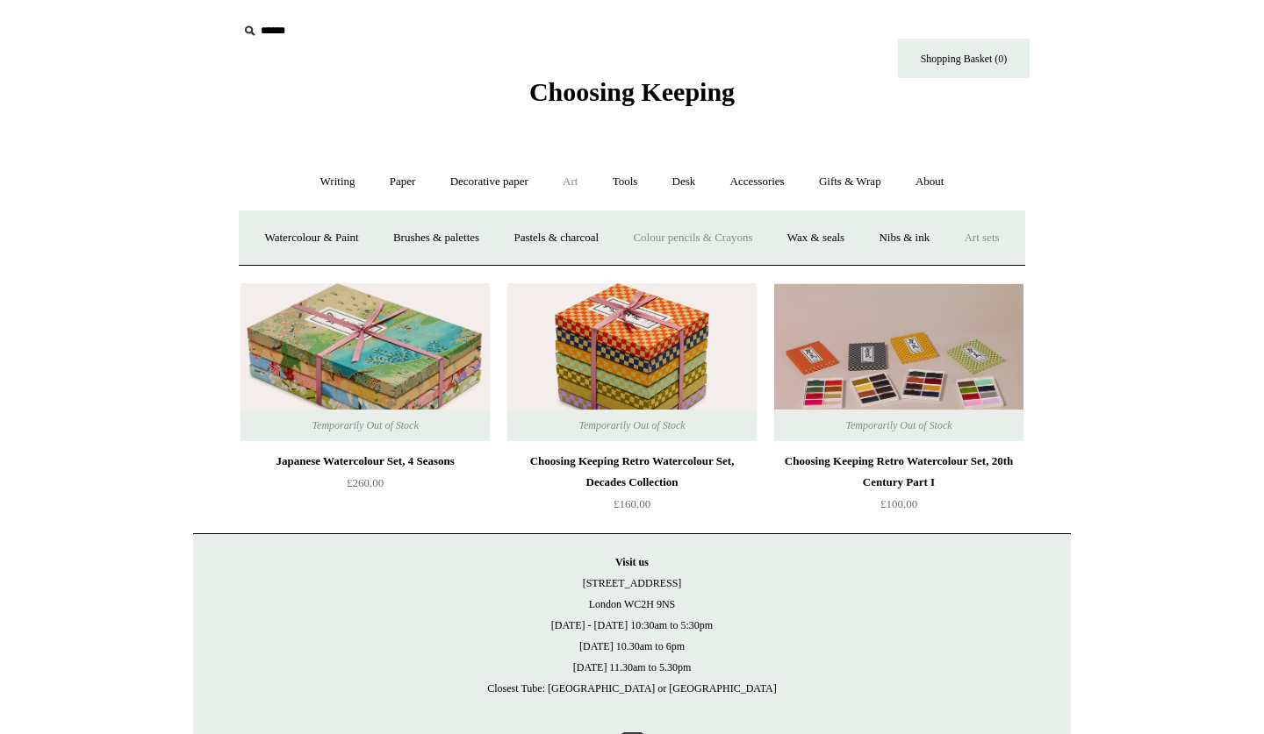
click at [764, 232] on link "Colour pencils & Crayons" at bounding box center [692, 238] width 151 height 47
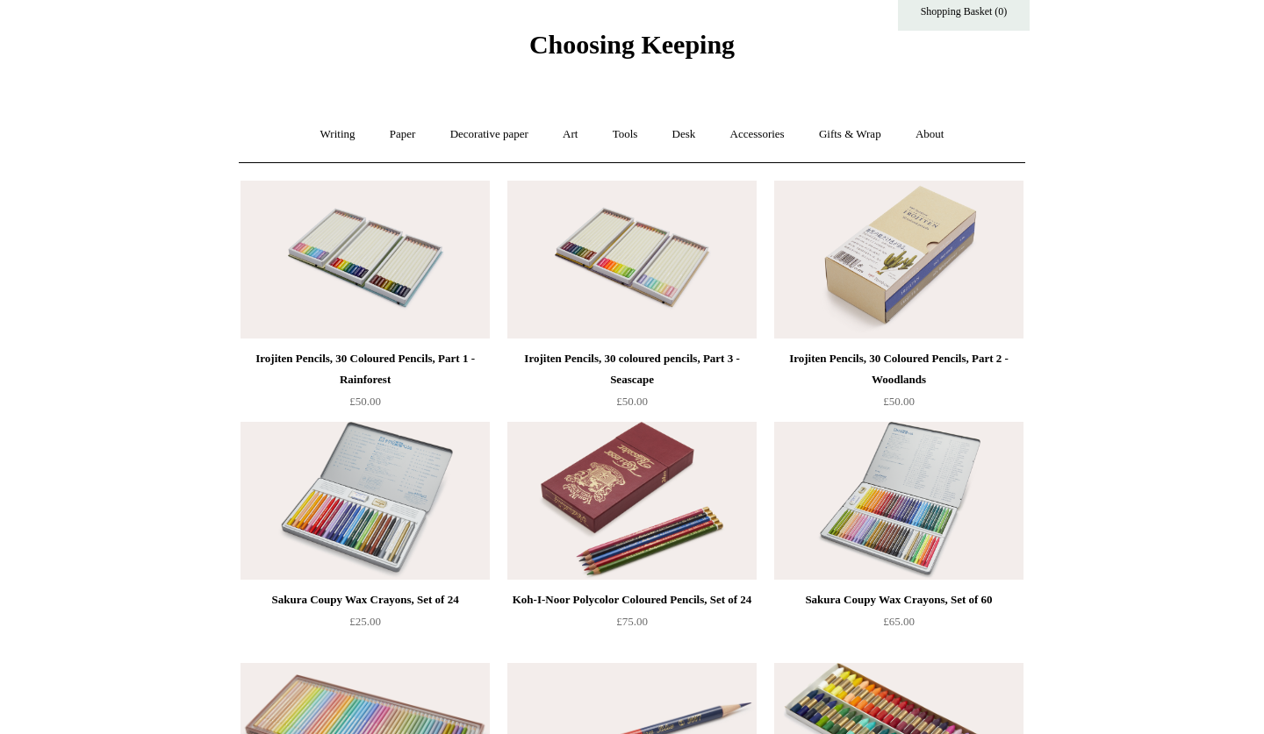
scroll to position [27, 0]
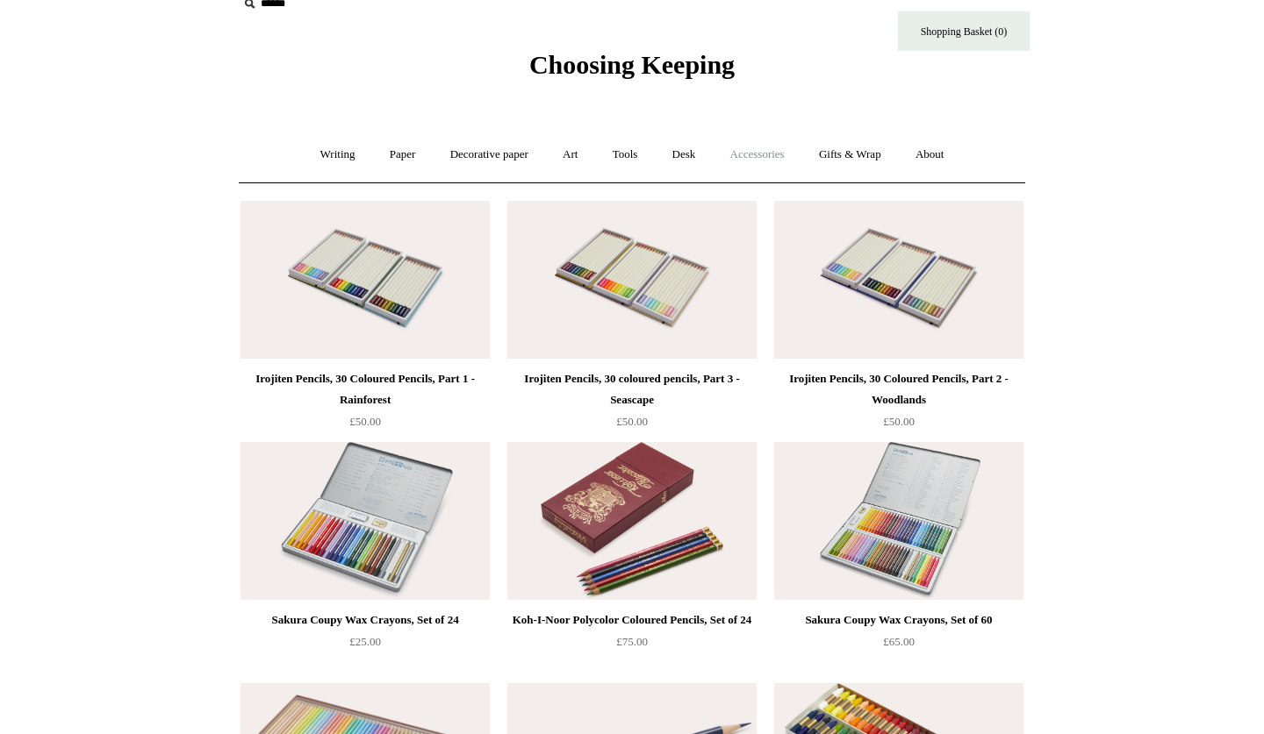
click at [751, 151] on link "Accessories +" at bounding box center [757, 155] width 86 height 47
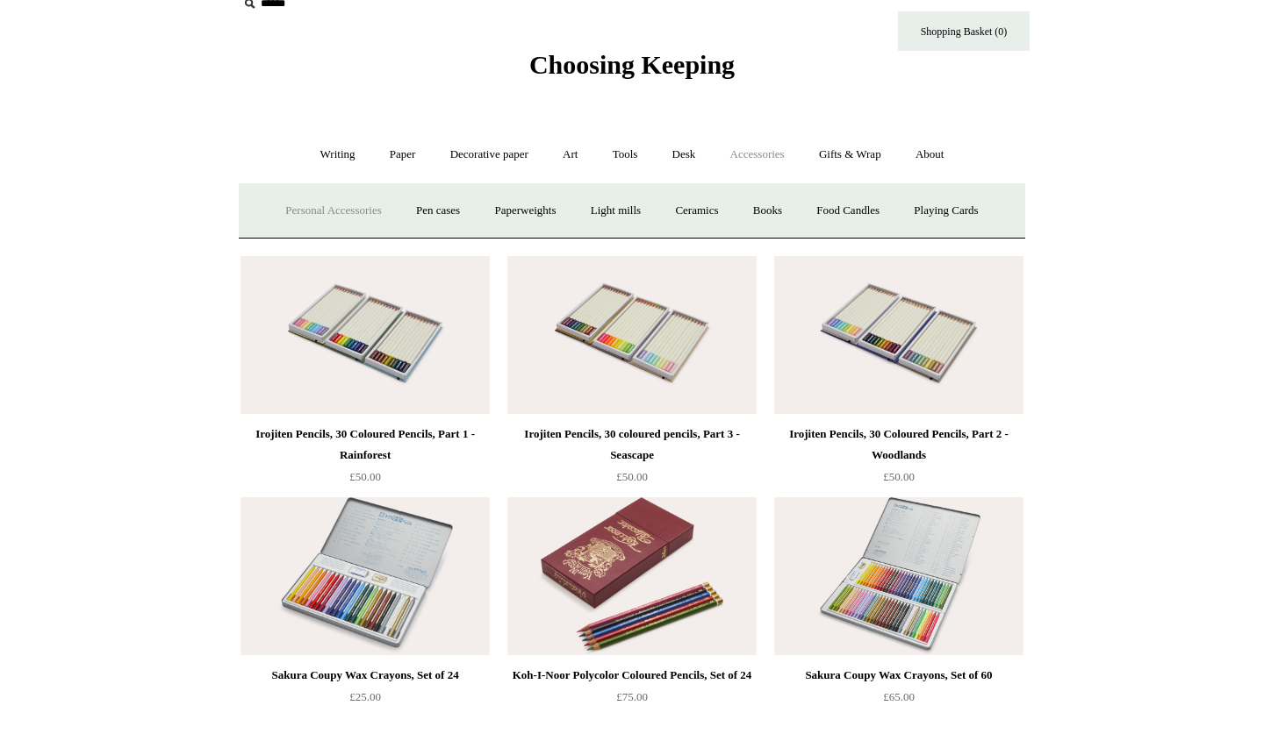
click at [351, 210] on link "Personal Accessories +" at bounding box center [332, 211] width 127 height 47
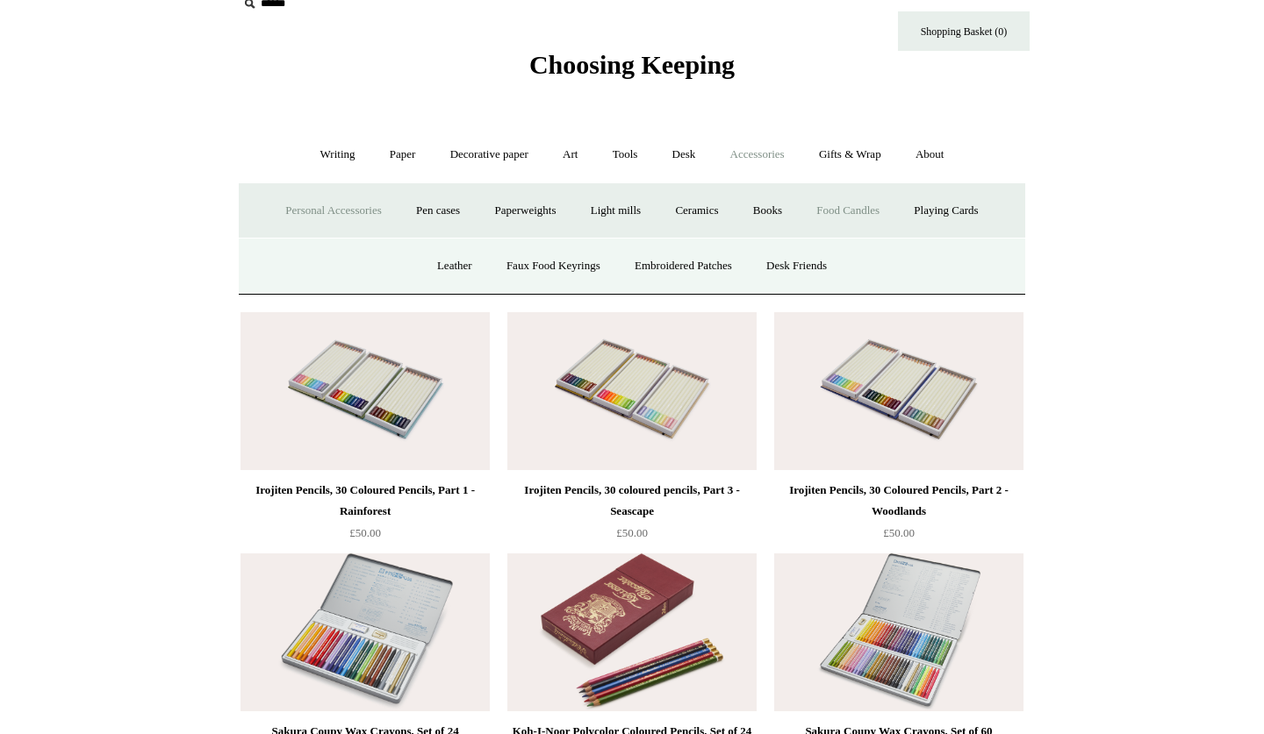
click at [844, 205] on link "Food Candles" at bounding box center [847, 211] width 95 height 47
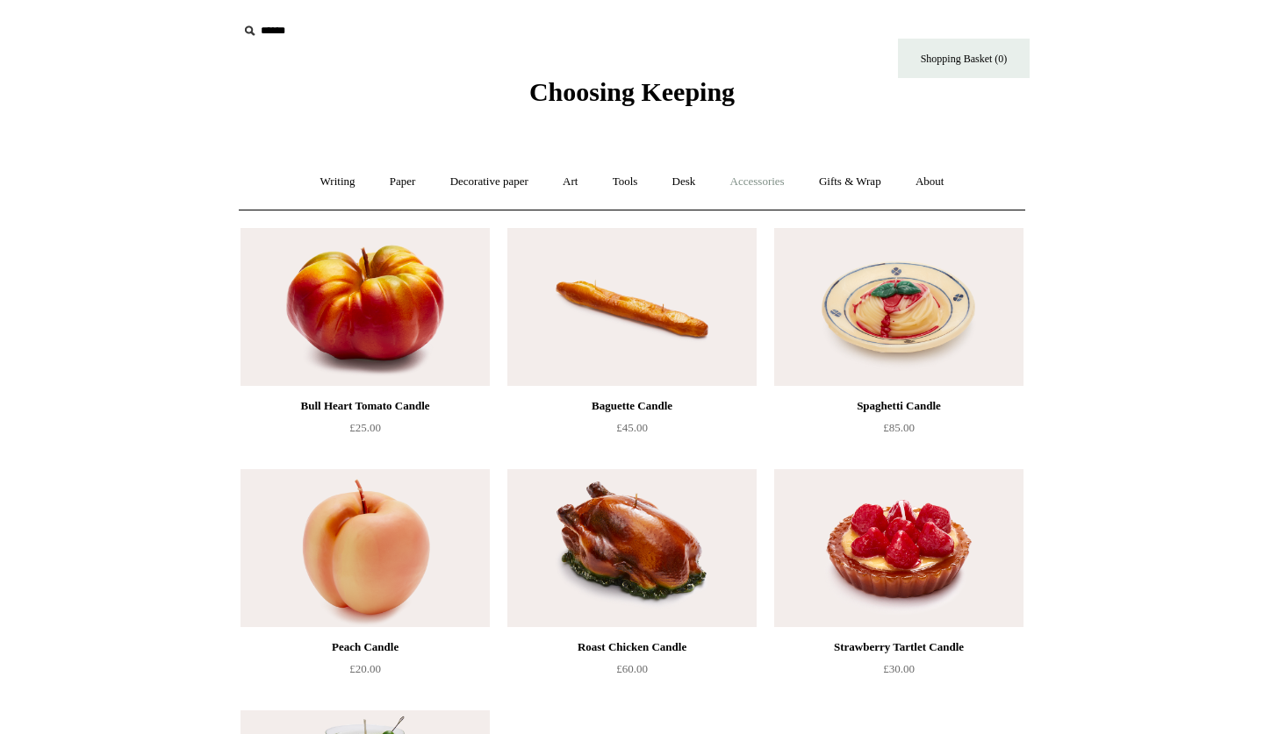
click at [775, 190] on link "Accessories +" at bounding box center [757, 182] width 86 height 47
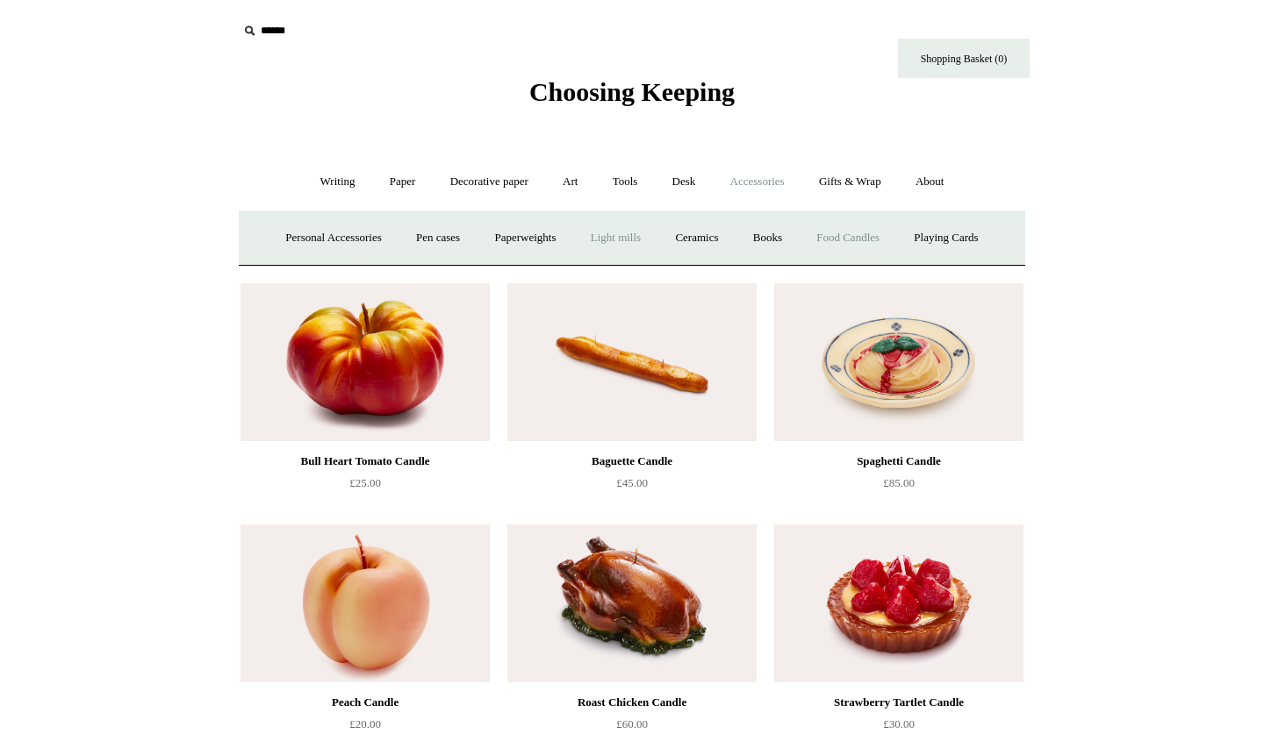
click at [641, 239] on link "Light mills" at bounding box center [616, 238] width 82 height 47
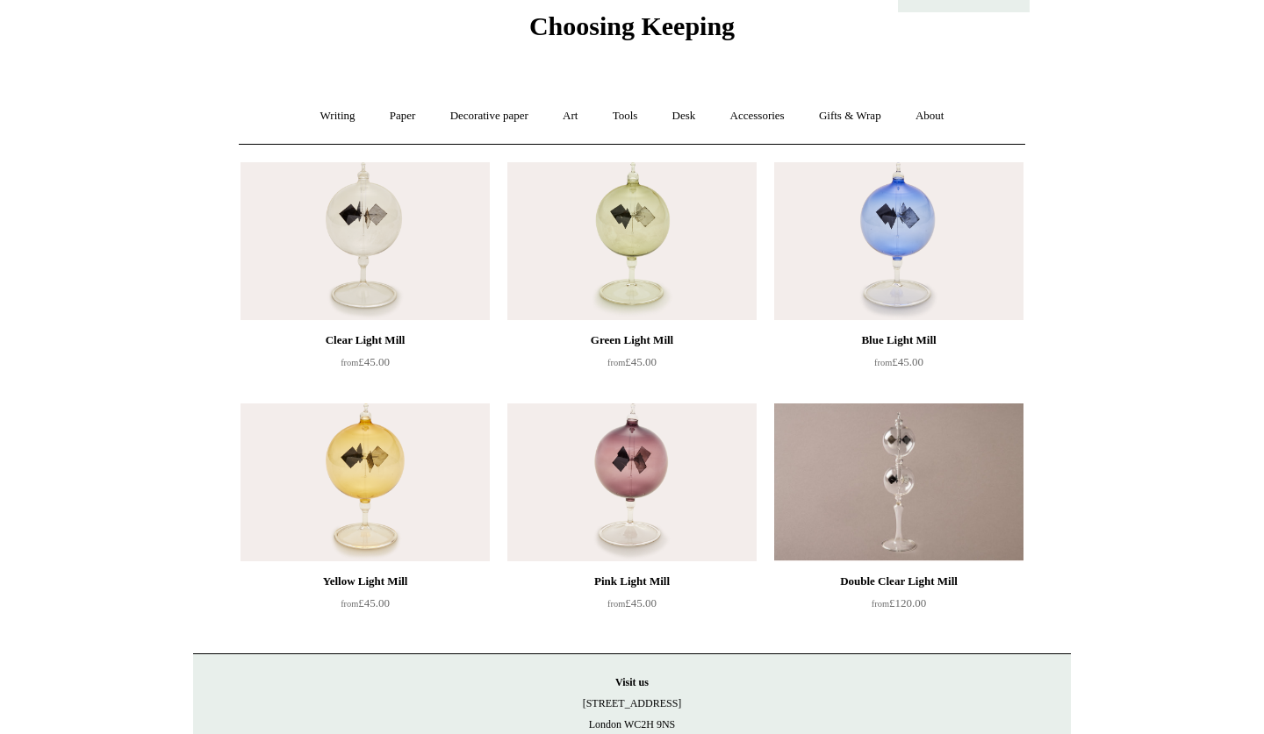
scroll to position [10, 0]
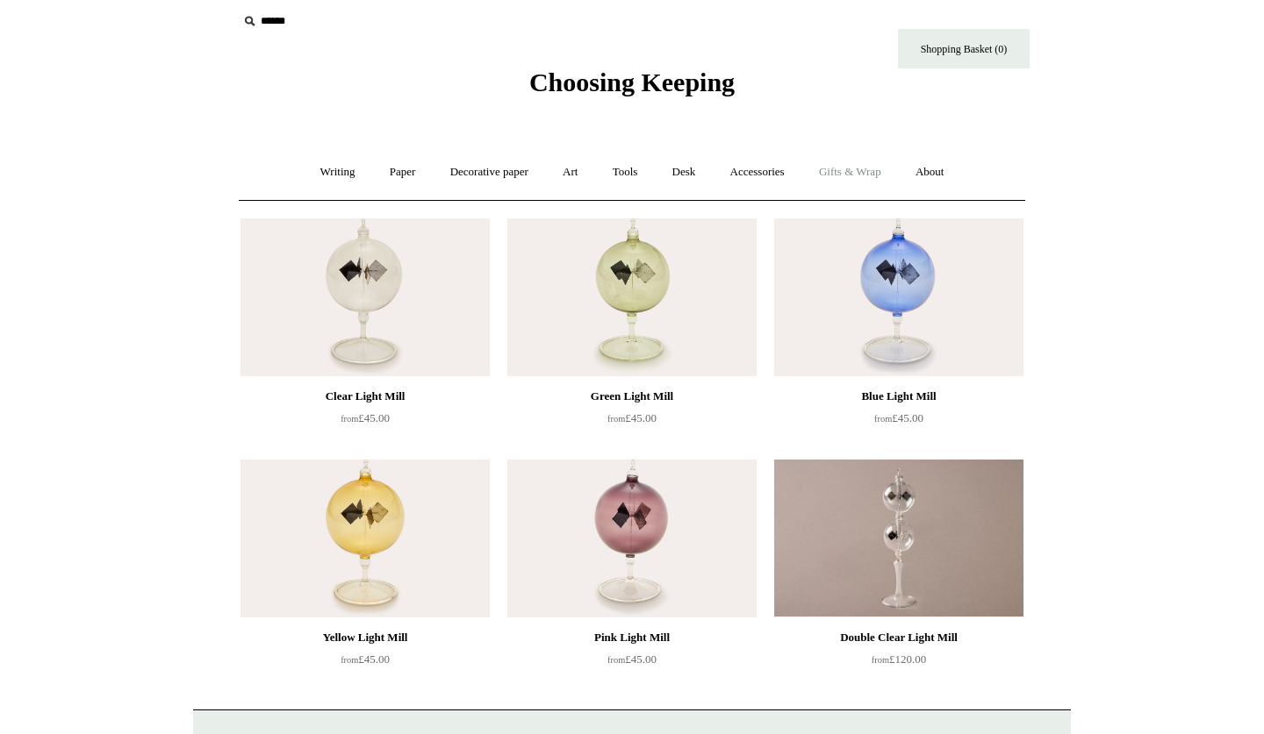
click at [863, 170] on link "Gifts & Wrap +" at bounding box center [850, 172] width 94 height 47
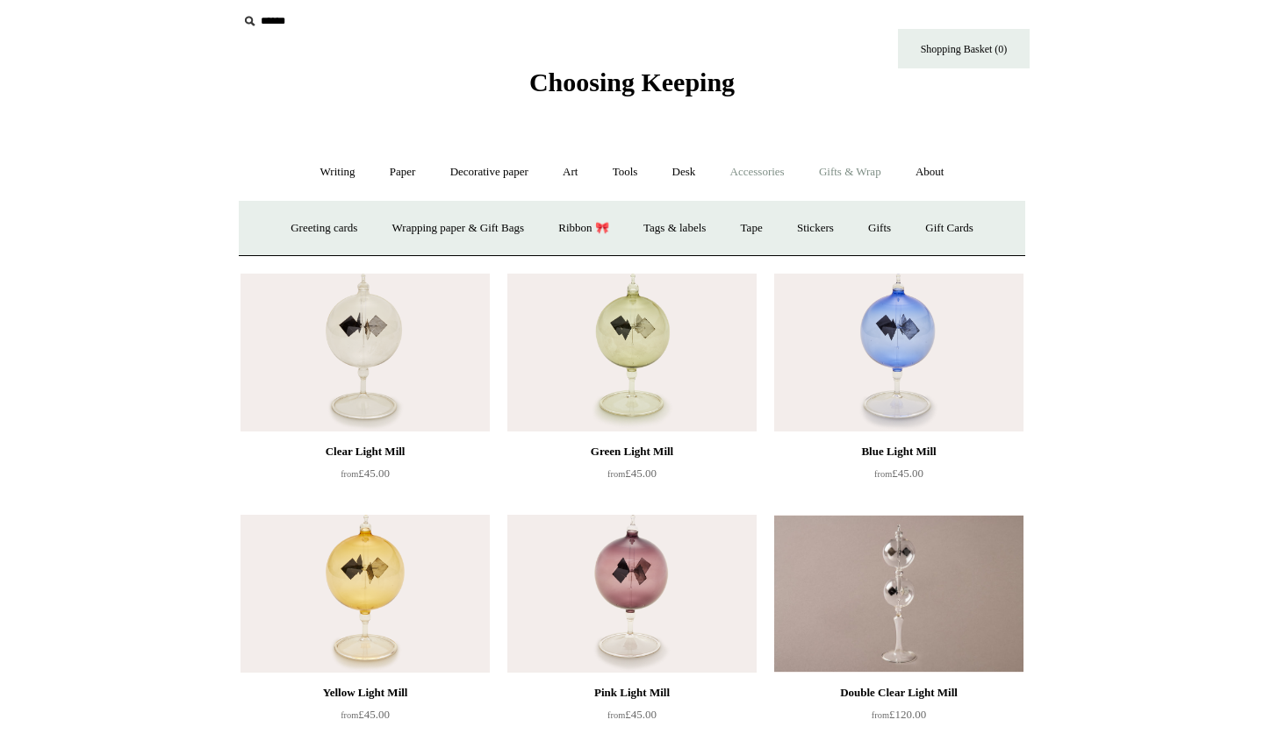
click at [776, 170] on link "Accessories +" at bounding box center [757, 172] width 86 height 47
click at [691, 176] on link "Desk +" at bounding box center [683, 172] width 55 height 47
click at [430, 239] on link "Pen pots" at bounding box center [423, 228] width 70 height 47
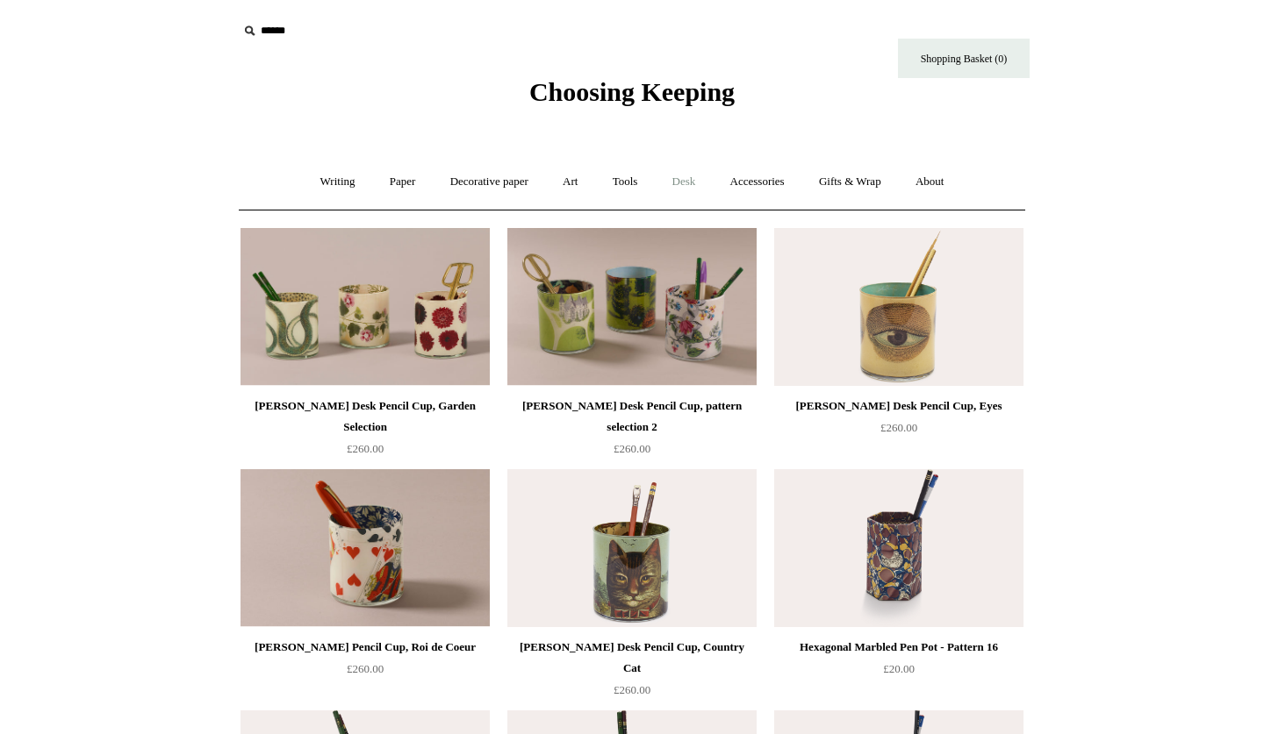
click at [695, 176] on link "Desk +" at bounding box center [683, 182] width 55 height 47
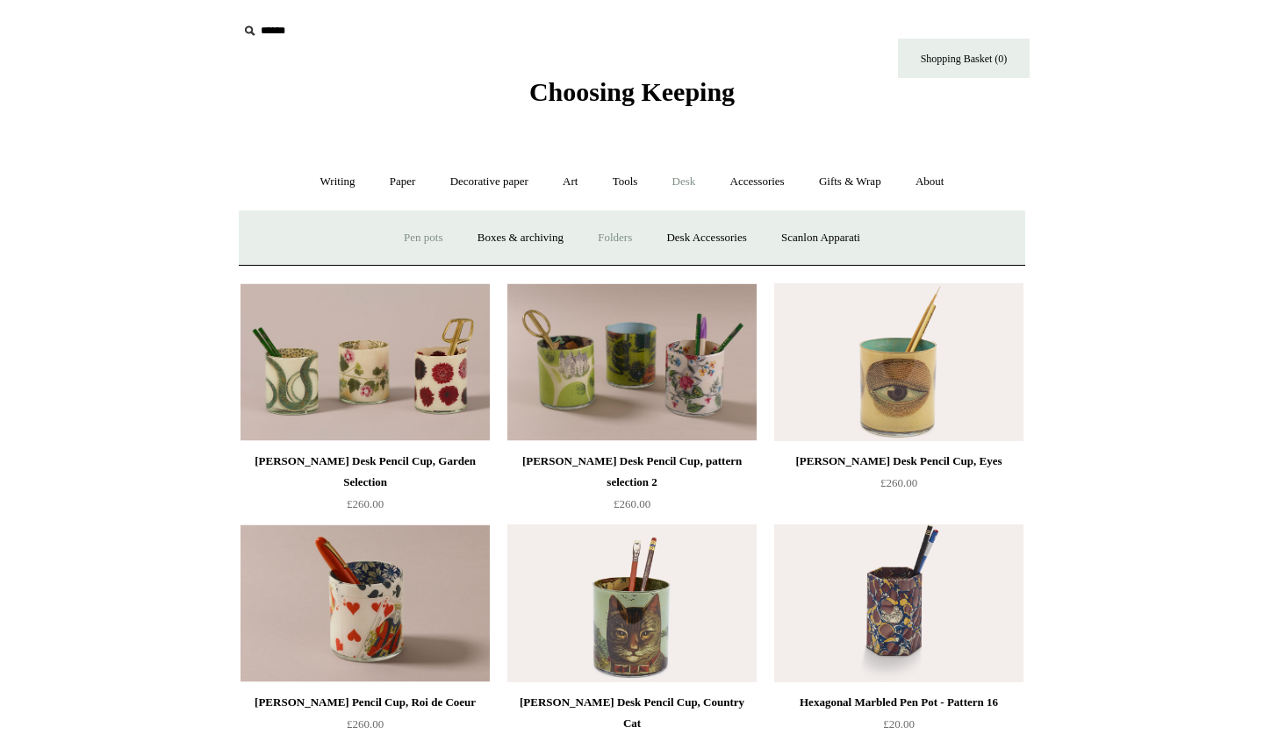
click at [591, 237] on link "Folders" at bounding box center [615, 238] width 66 height 47
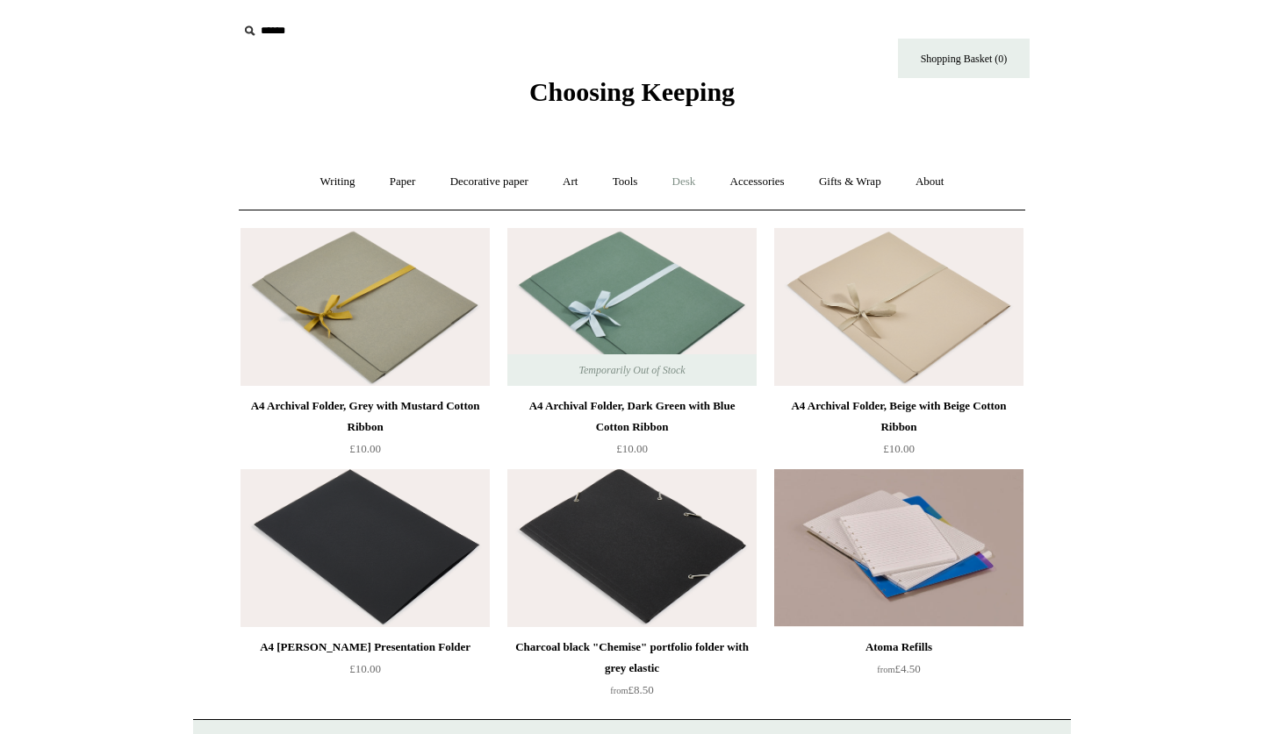
click at [691, 183] on link "Desk +" at bounding box center [683, 182] width 55 height 47
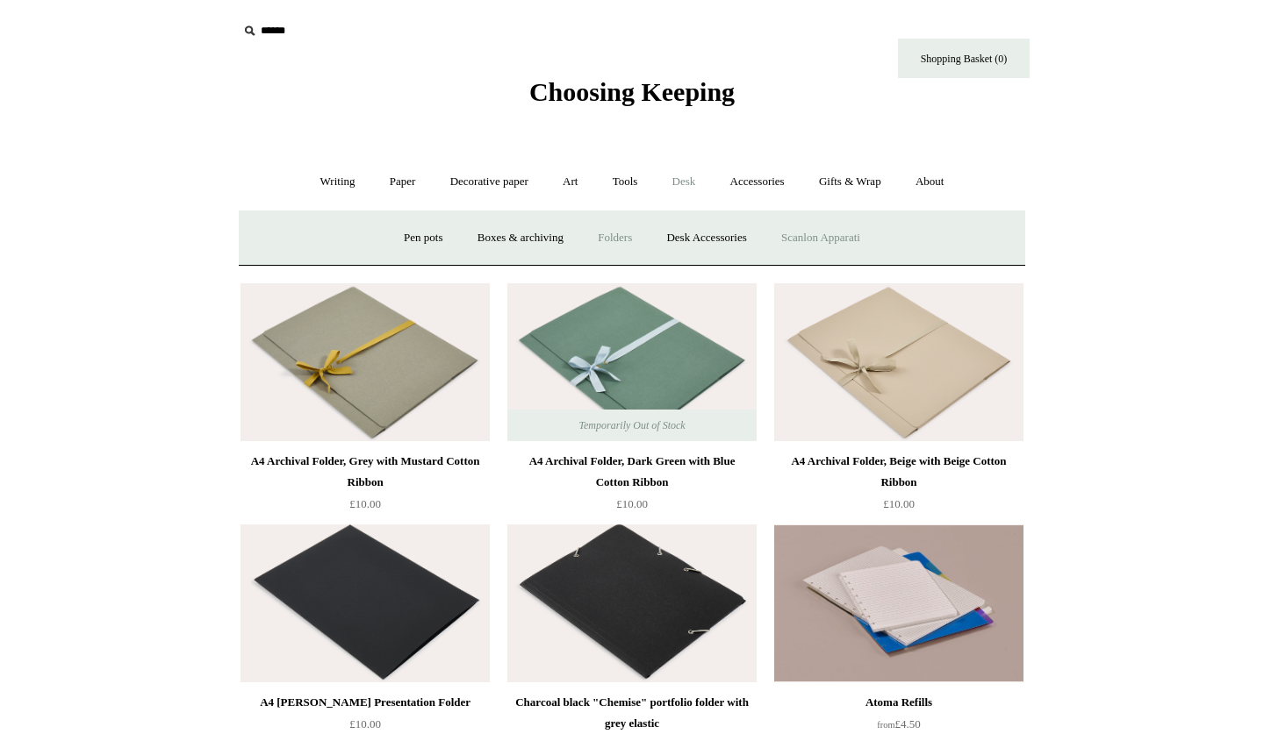
click at [820, 229] on link "Scanlon Apparati" at bounding box center [820, 238] width 111 height 47
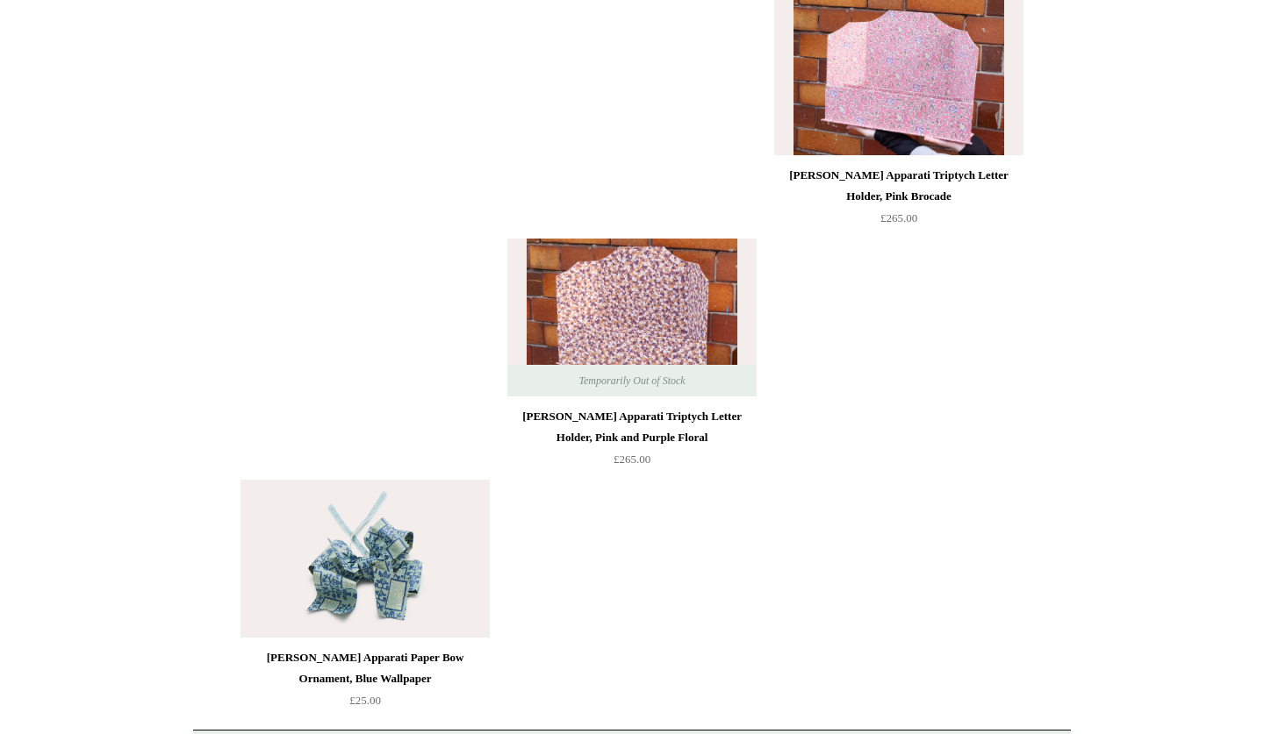
scroll to position [1221, 0]
